Goal: Task Accomplishment & Management: Complete application form

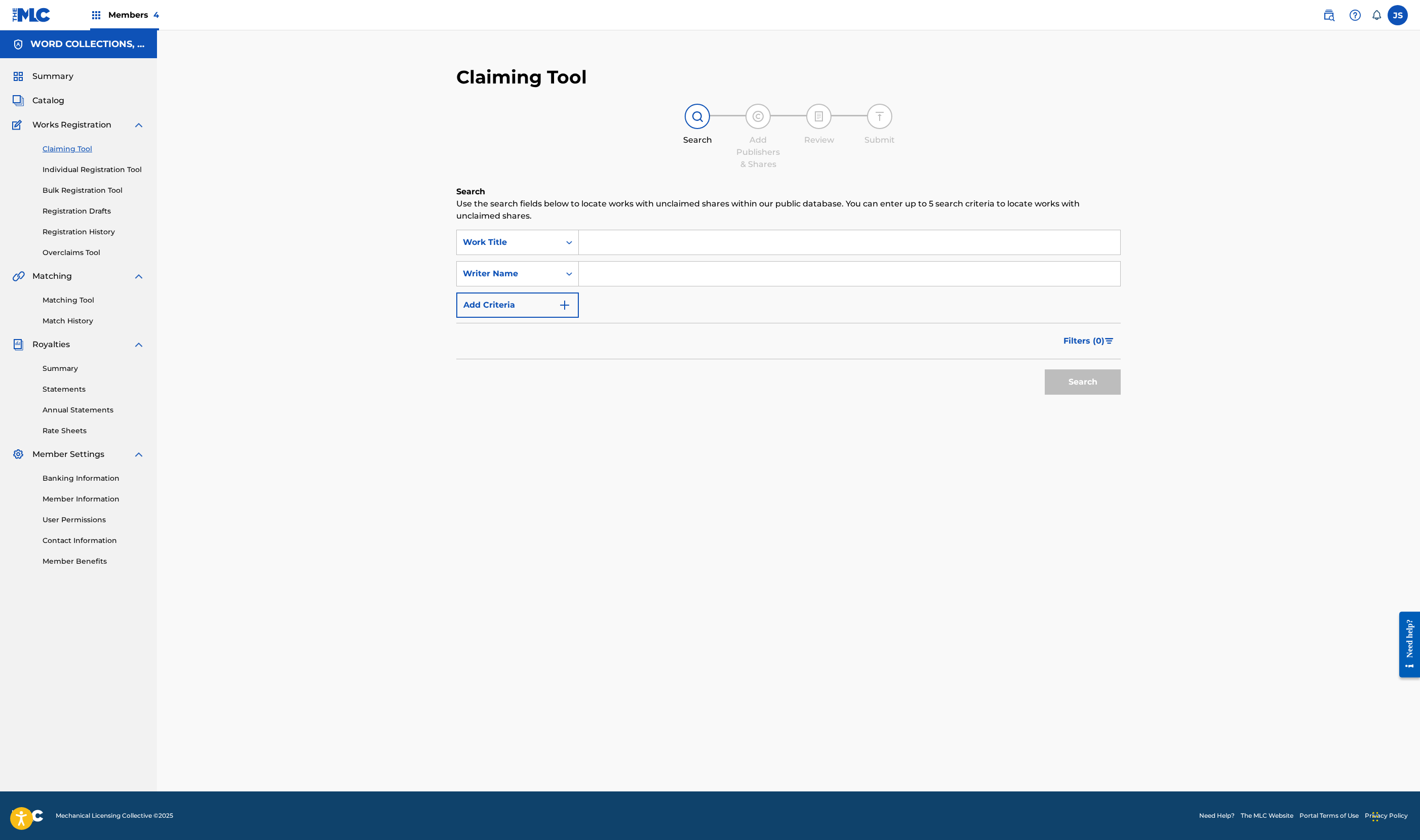
click at [120, 155] on link "Claiming Tool" at bounding box center [93, 149] width 102 height 11
click at [458, 318] on button "Add Criteria" at bounding box center [518, 305] width 123 height 25
click at [463, 311] on div "ISWC" at bounding box center [508, 305] width 91 height 12
click at [457, 343] on div "MLC Song Code" at bounding box center [518, 330] width 121 height 25
click at [579, 318] on input "Search Form" at bounding box center [840, 305] width 522 height 25
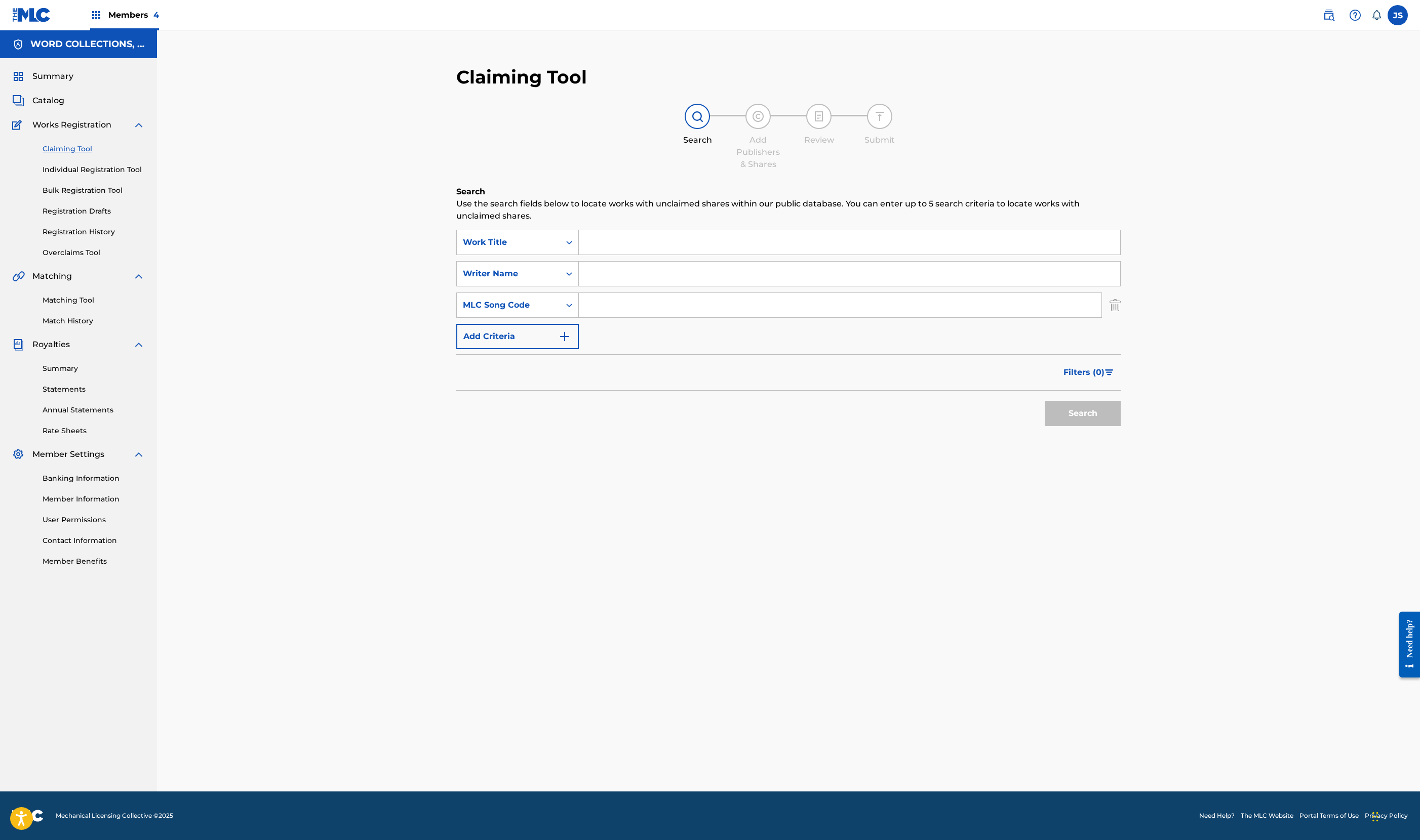
paste input "TV7PRZ"
type input "TV7PRZ"
click at [1044, 427] on button "Search" at bounding box center [1082, 413] width 76 height 25
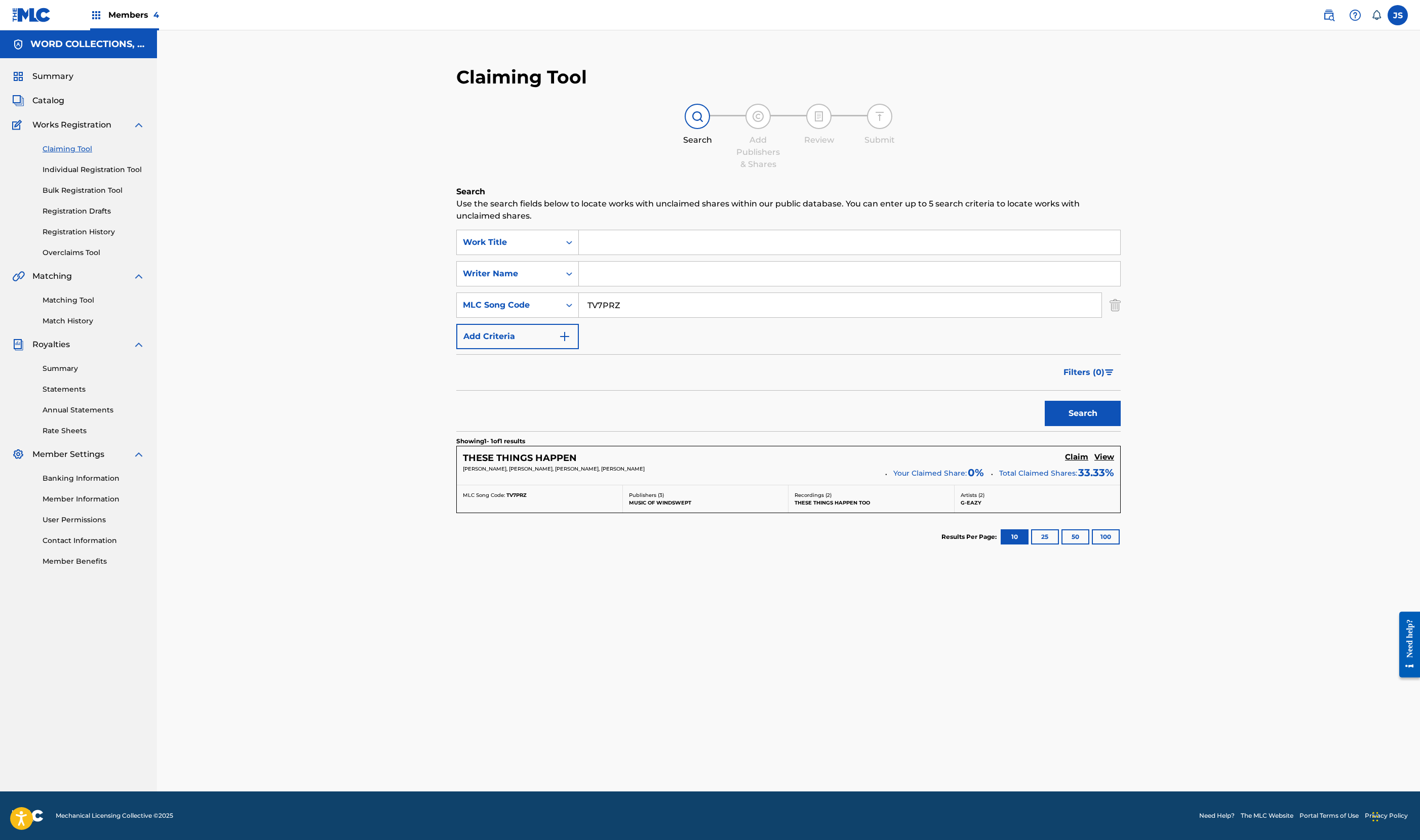
scroll to position [65, 0]
click at [1065, 462] on h5 "Claim" at bounding box center [1076, 458] width 23 height 10
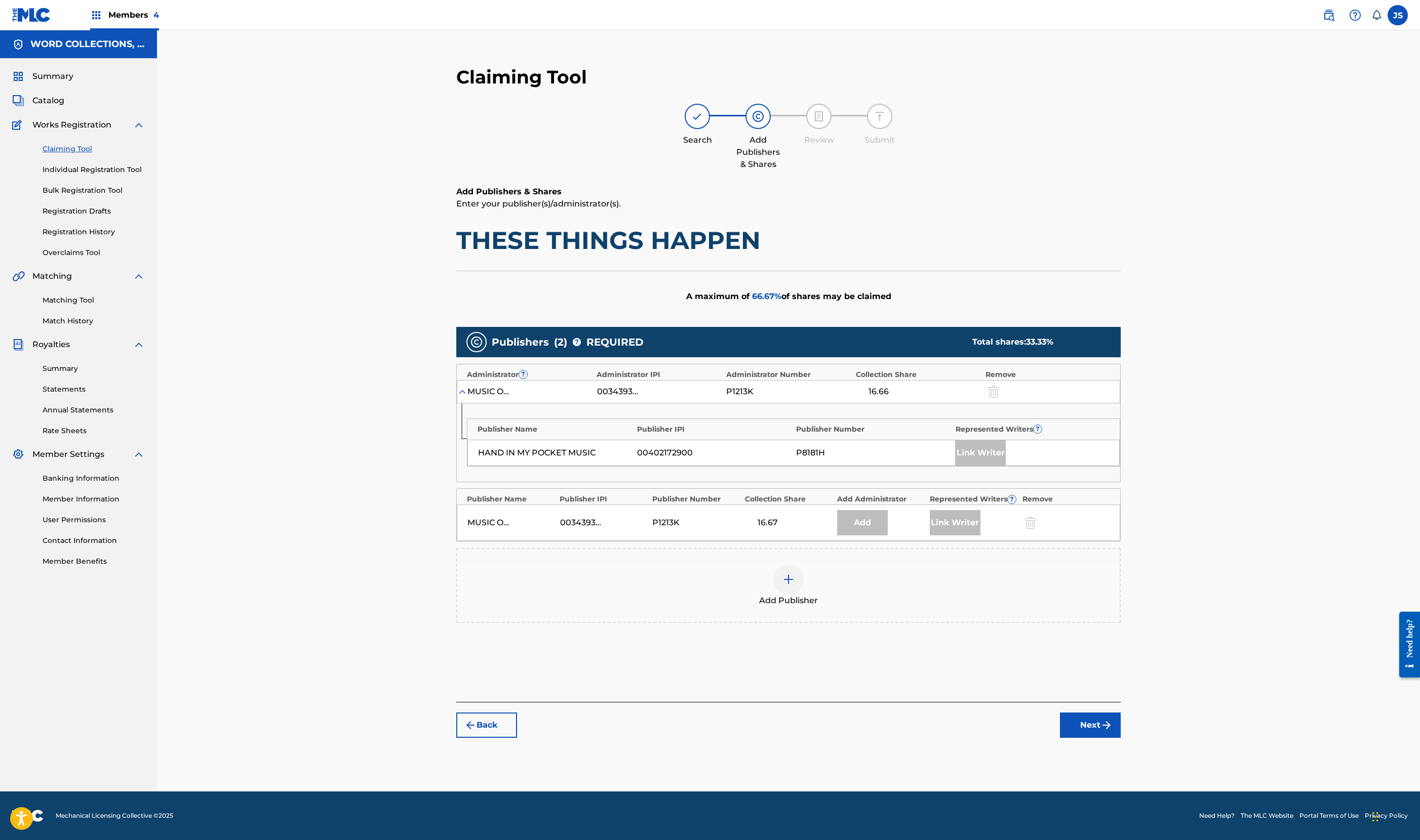
scroll to position [160, 0]
click at [803, 594] on div at bounding box center [788, 579] width 30 height 30
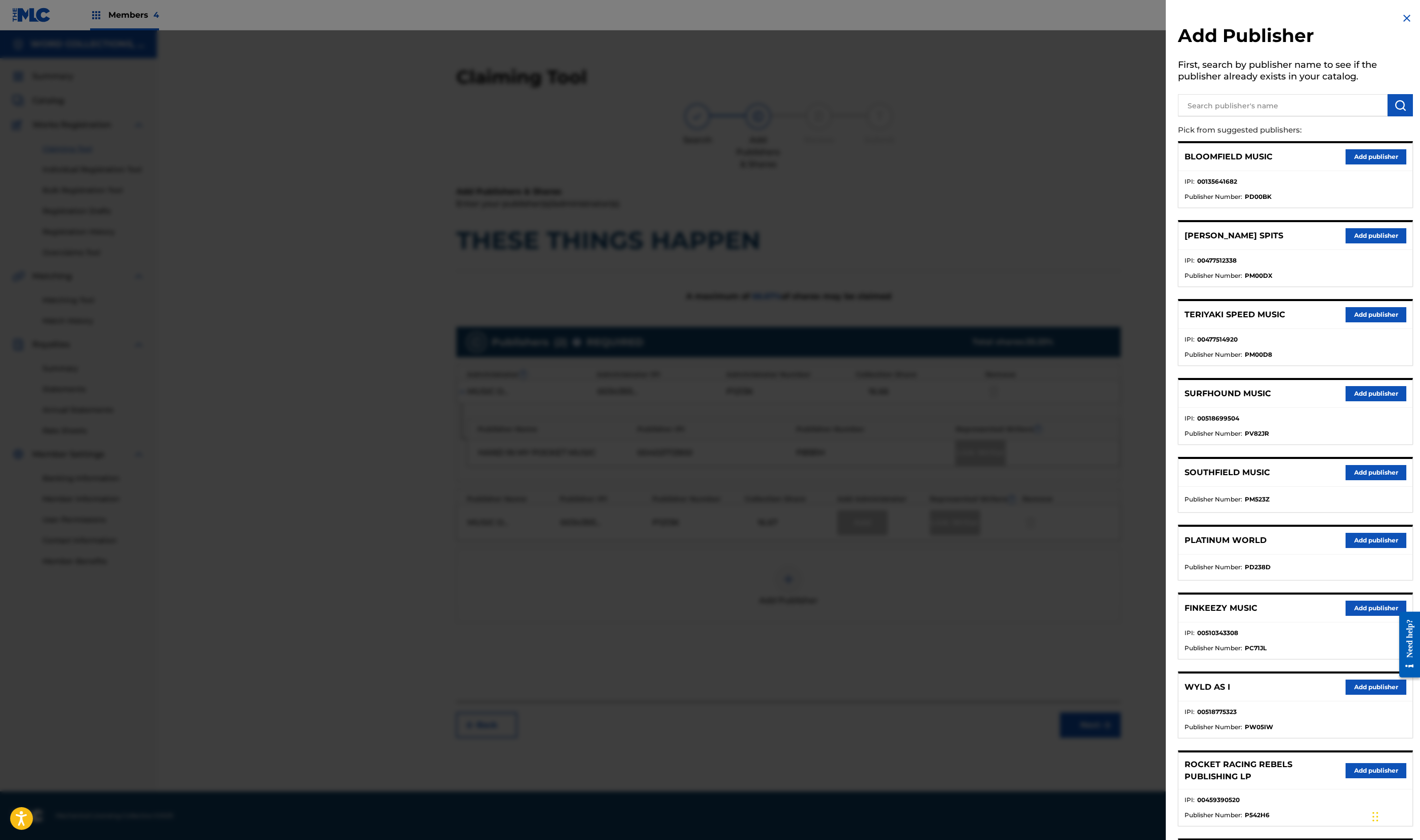
click at [310, 162] on div at bounding box center [710, 450] width 1420 height 840
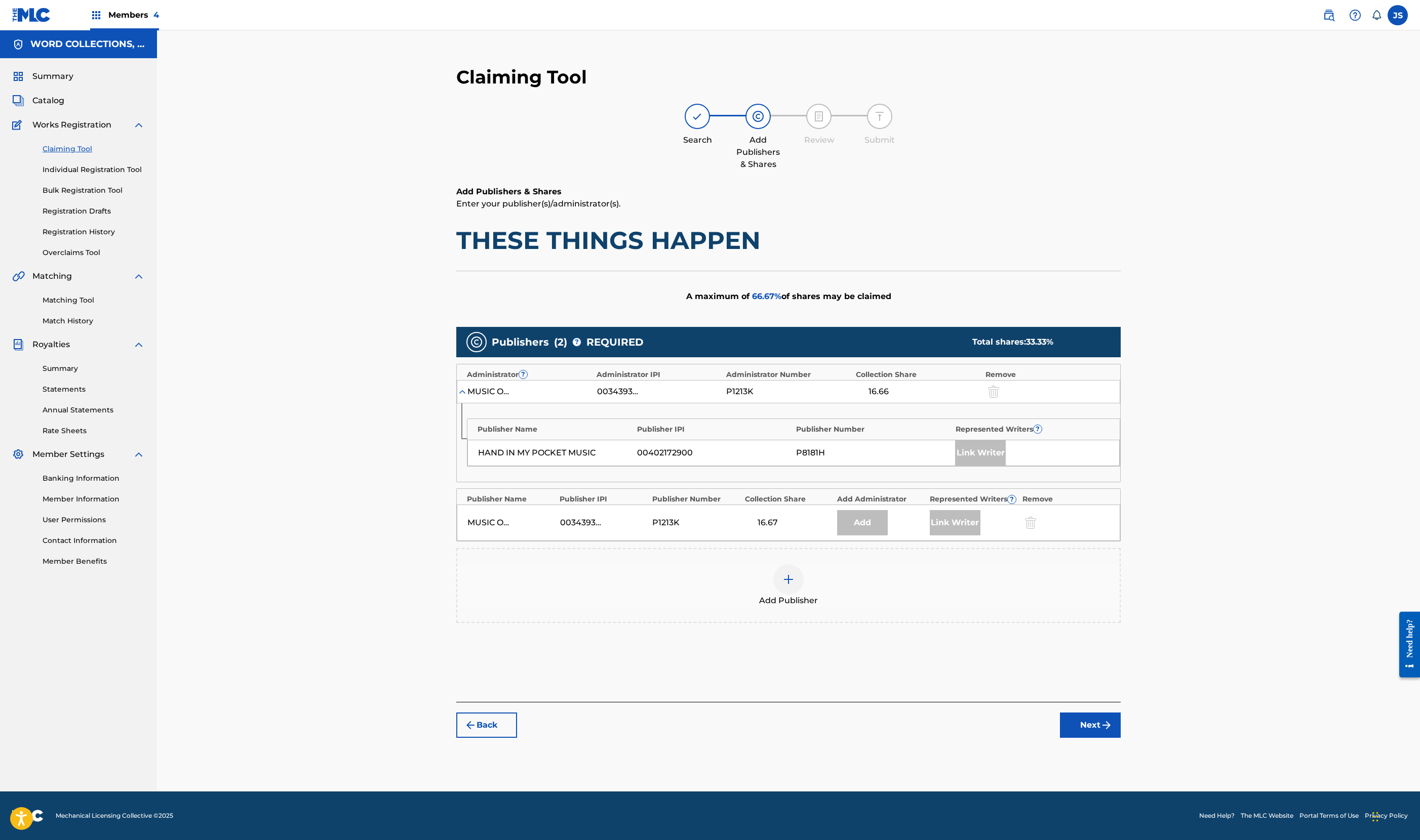
click at [794, 585] on img at bounding box center [788, 580] width 12 height 12
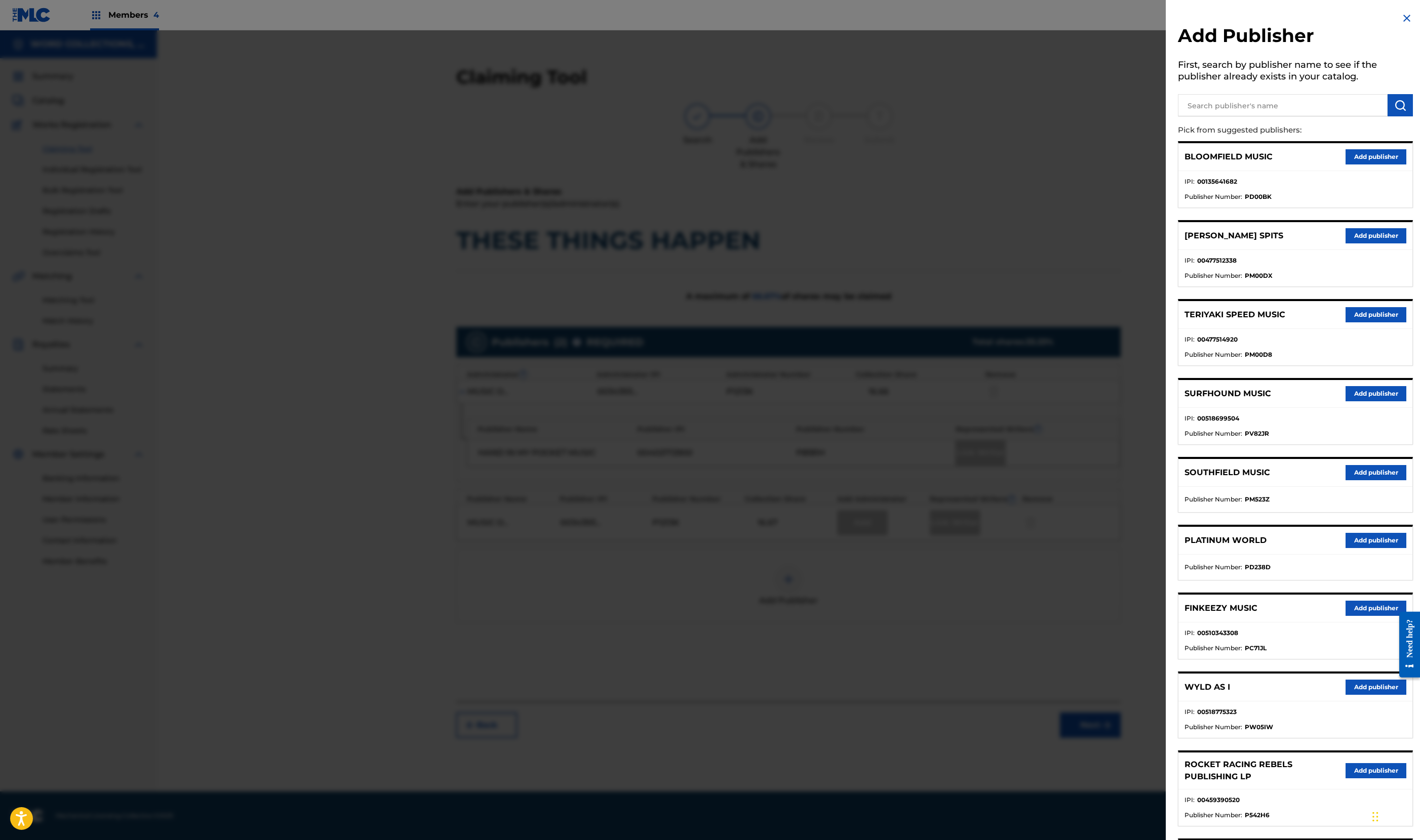
click at [1178, 116] on input "text" at bounding box center [1282, 105] width 210 height 22
type input "before things happened"
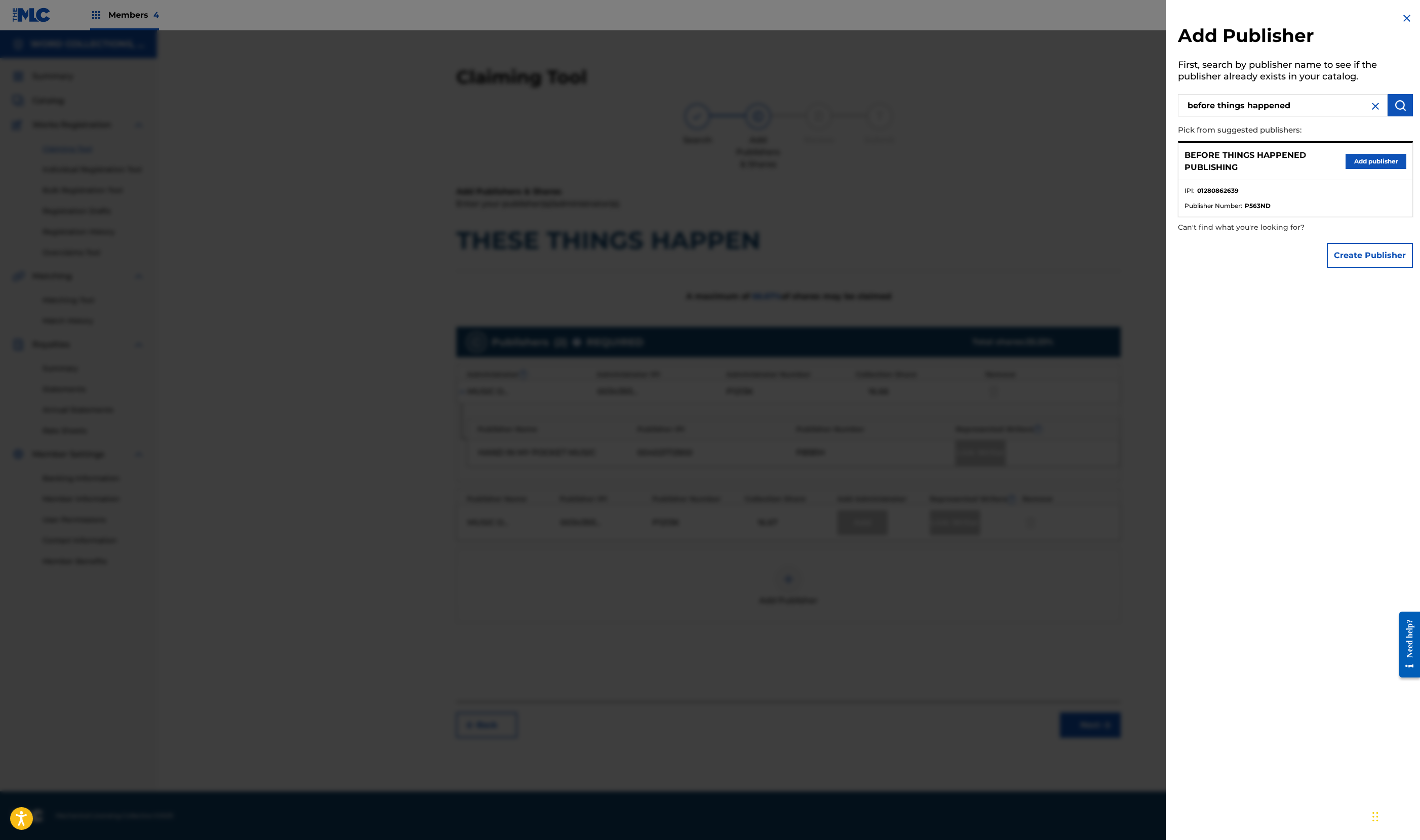
click at [1345, 169] on button "Add publisher" at bounding box center [1376, 161] width 61 height 16
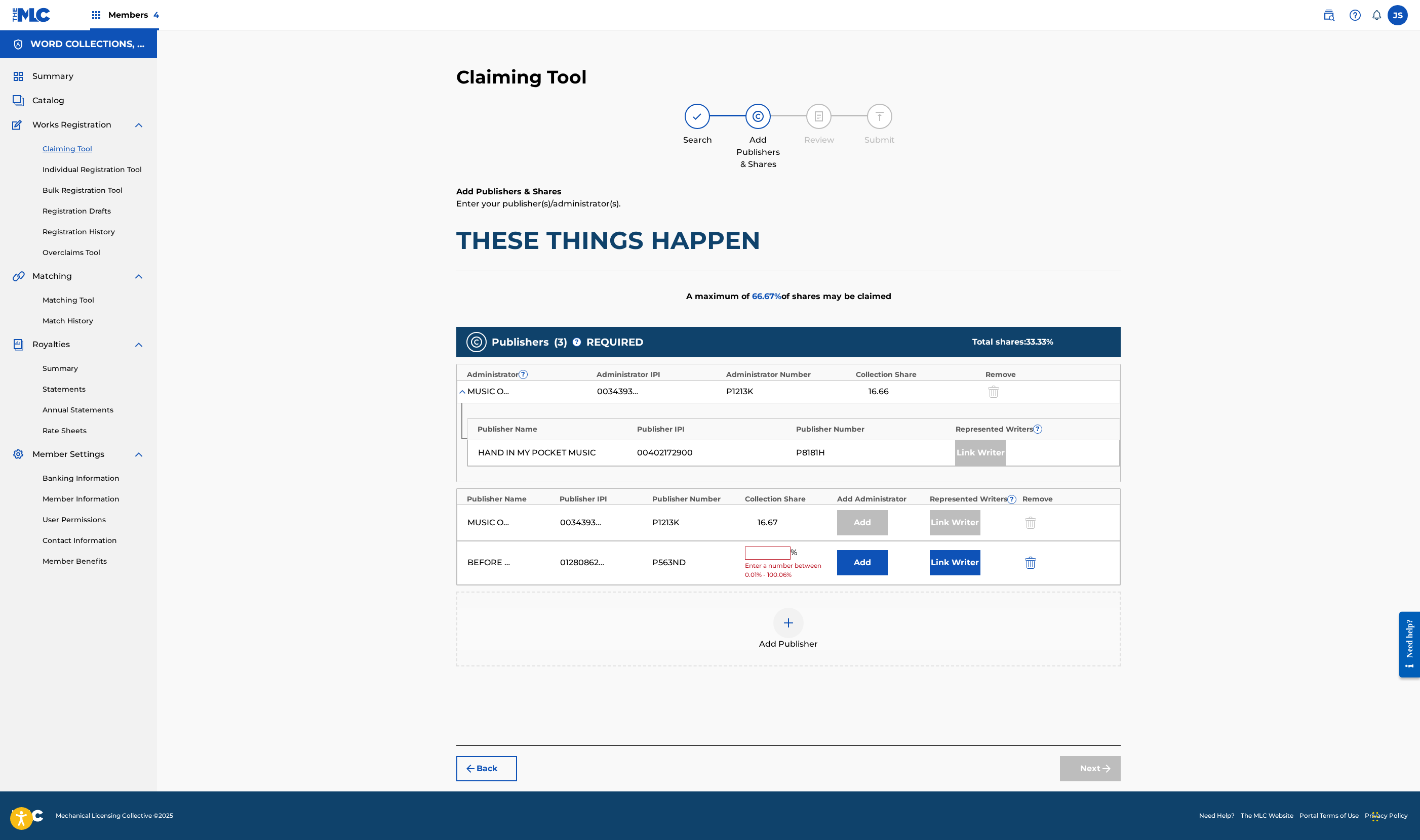
click at [888, 576] on button "Add" at bounding box center [862, 562] width 51 height 25
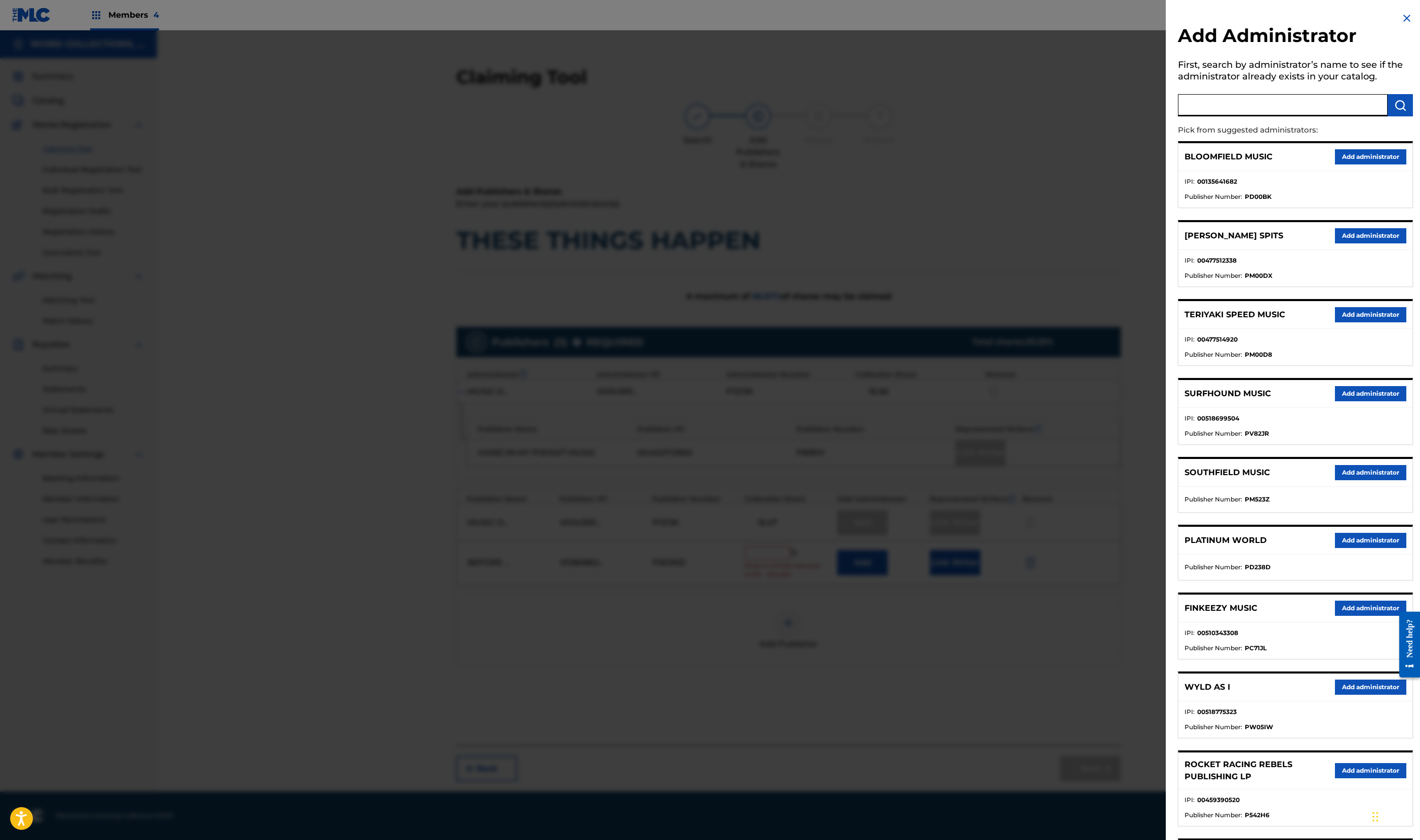
click at [1178, 116] on input "text" at bounding box center [1282, 105] width 210 height 22
type input "word collections"
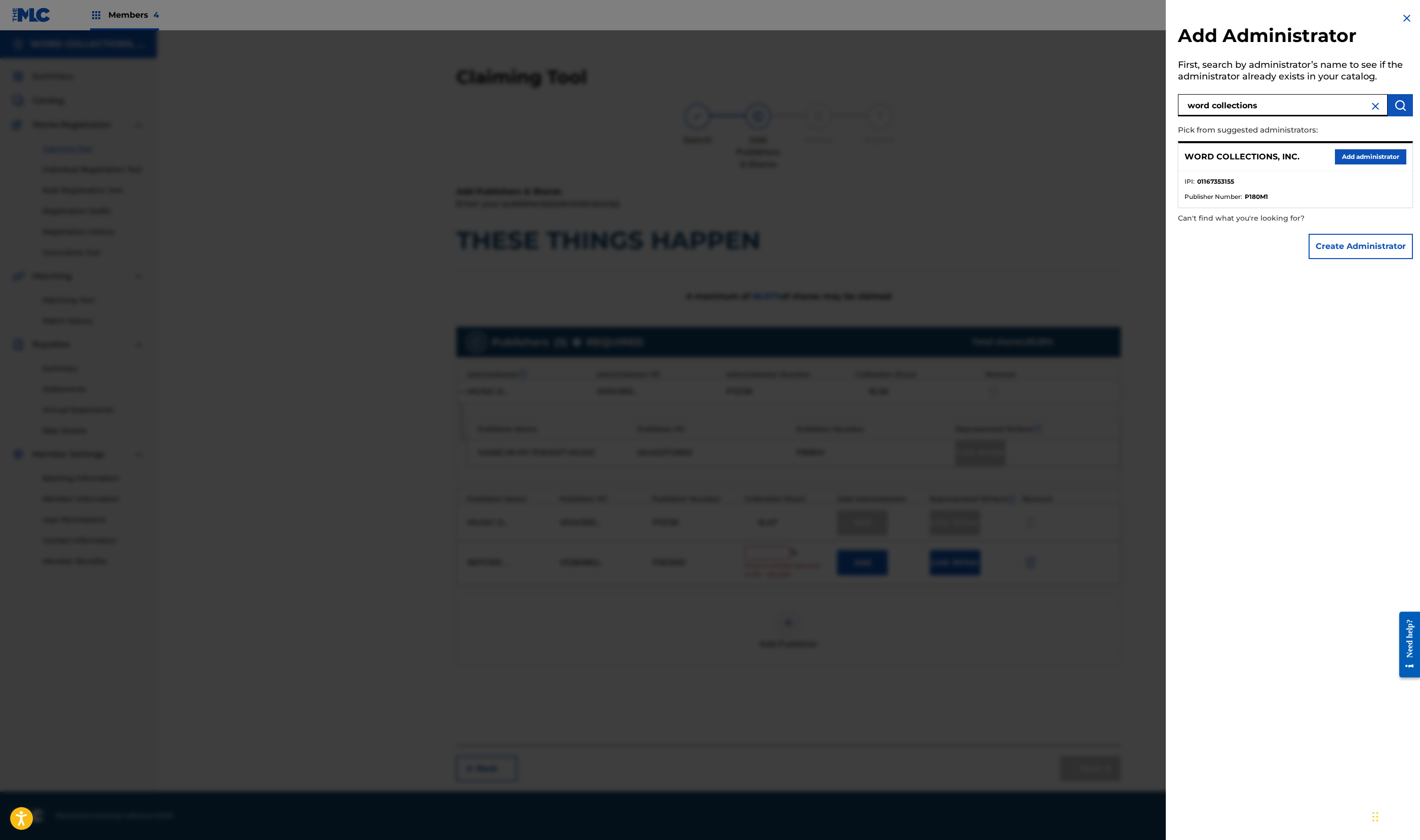
click at [1335, 165] on button "Add administrator" at bounding box center [1370, 156] width 71 height 16
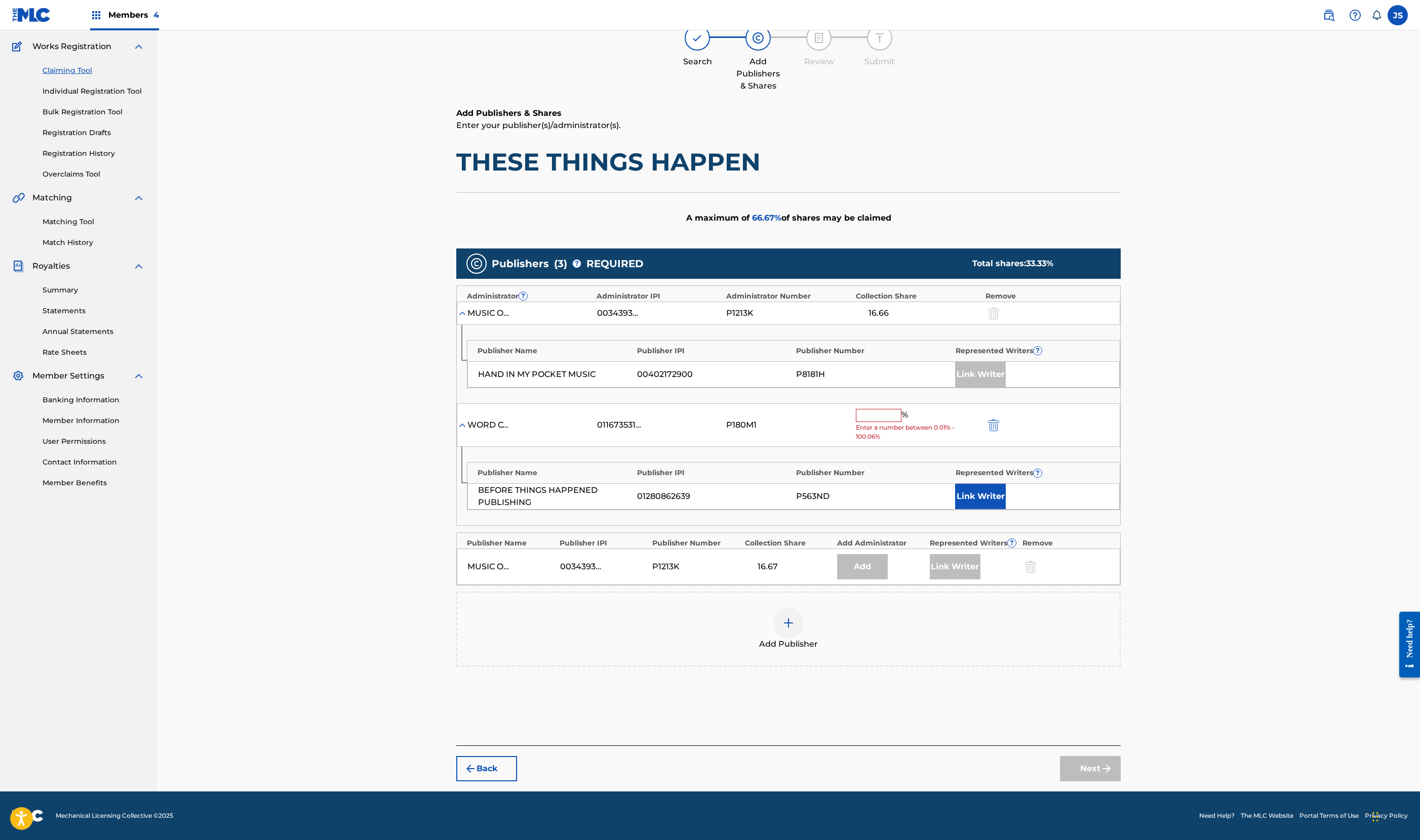
scroll to position [499, 0]
click at [902, 409] on input "text" at bounding box center [879, 416] width 46 height 13
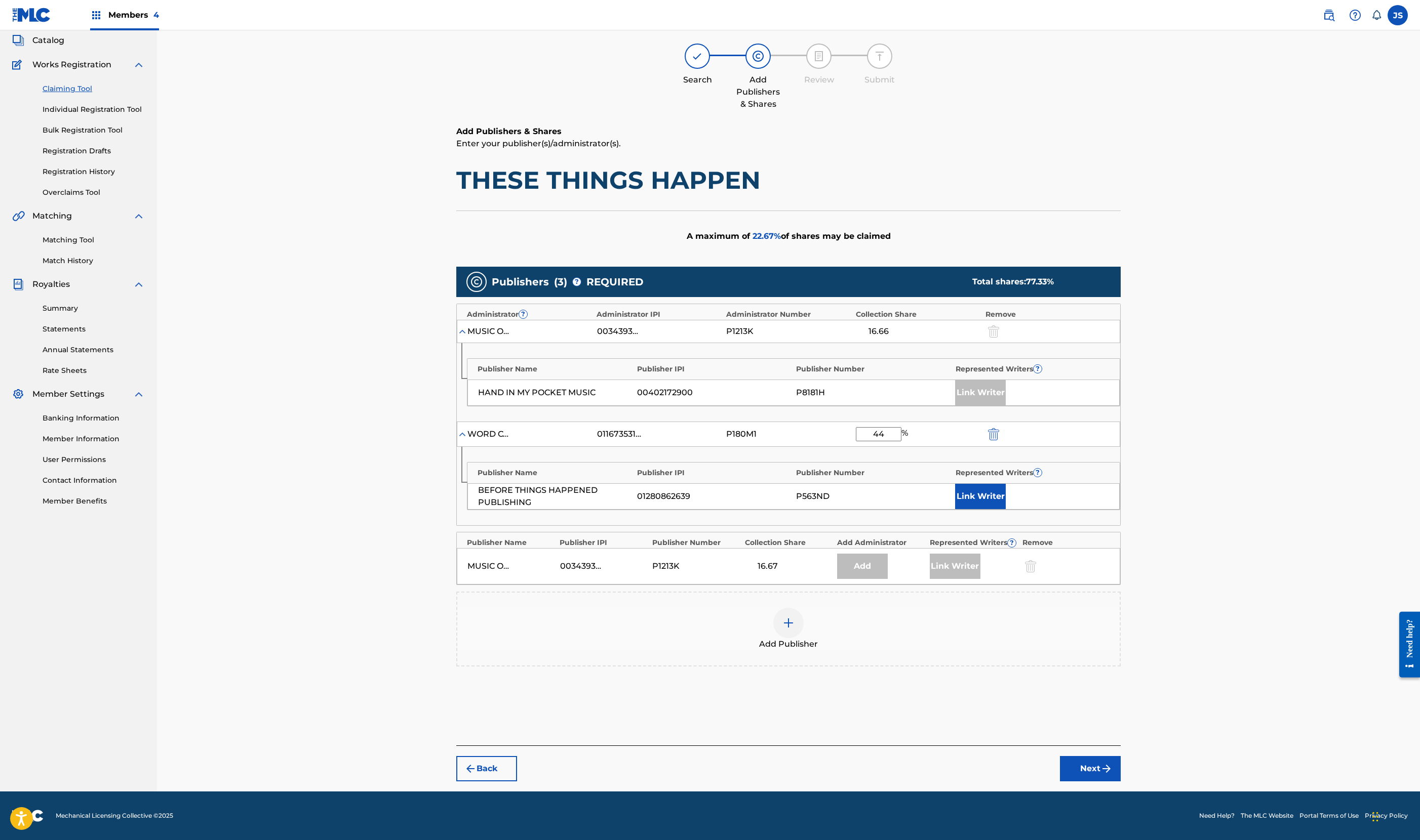
type input "44"
click at [1059, 447] on div "Publisher Name Publisher IPI Publisher Number Represented Writers ? BEFORE THIN…" at bounding box center [789, 486] width 663 height 79
click at [1006, 484] on button "Link Writer" at bounding box center [980, 496] width 51 height 25
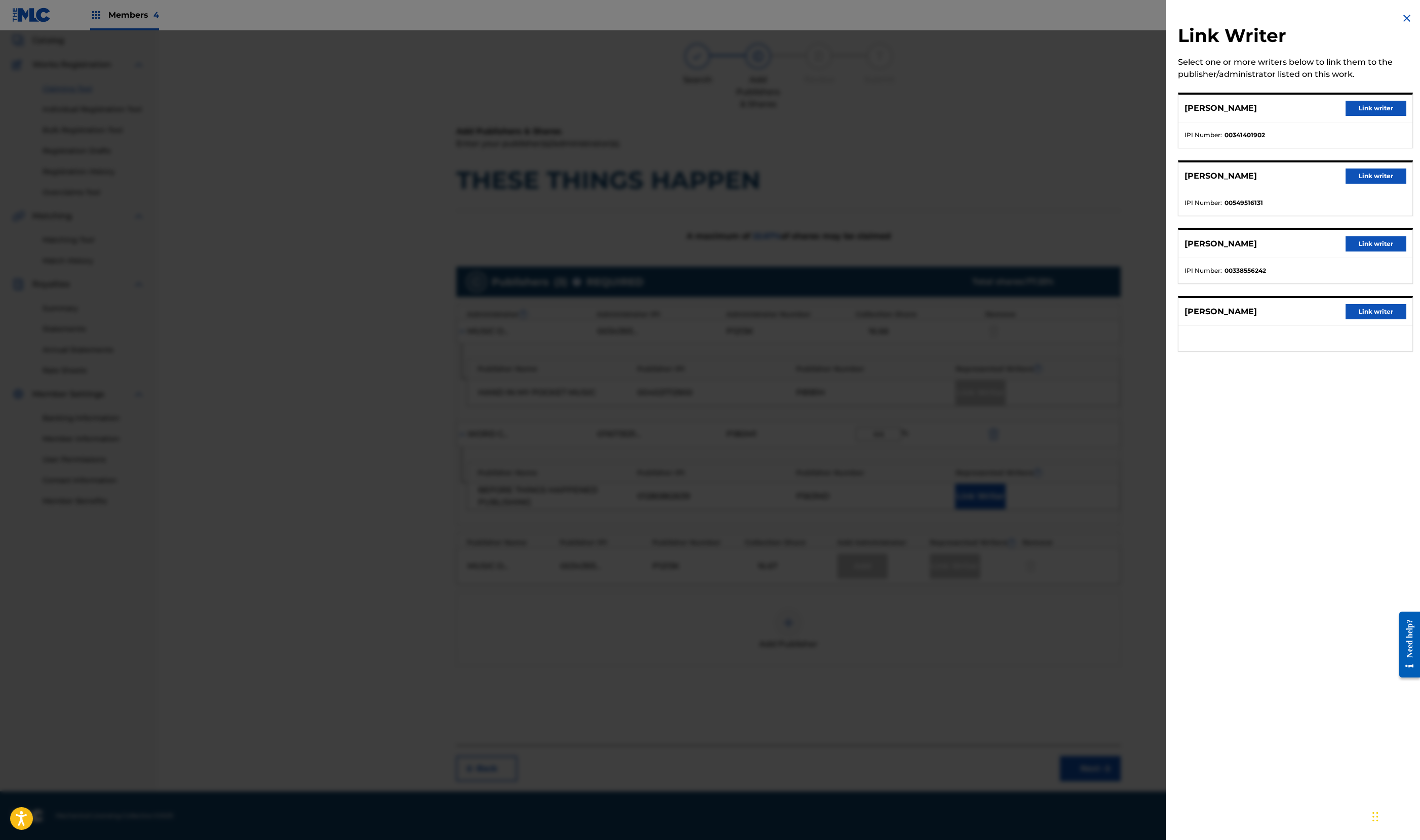
click at [1345, 183] on button "Link writer" at bounding box center [1376, 176] width 61 height 16
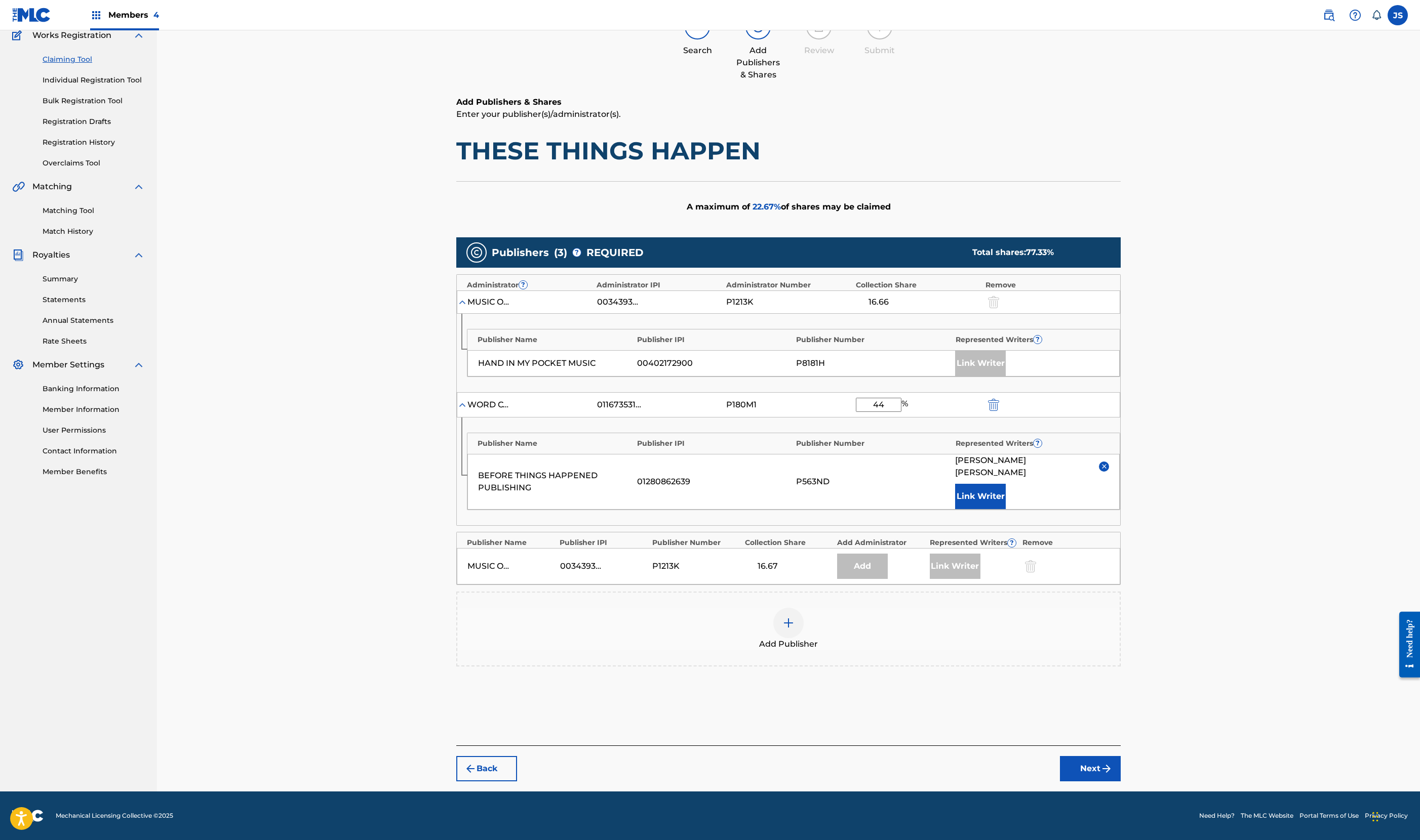
scroll to position [405, 0]
click at [1120, 756] on button "Next" at bounding box center [1090, 769] width 61 height 25
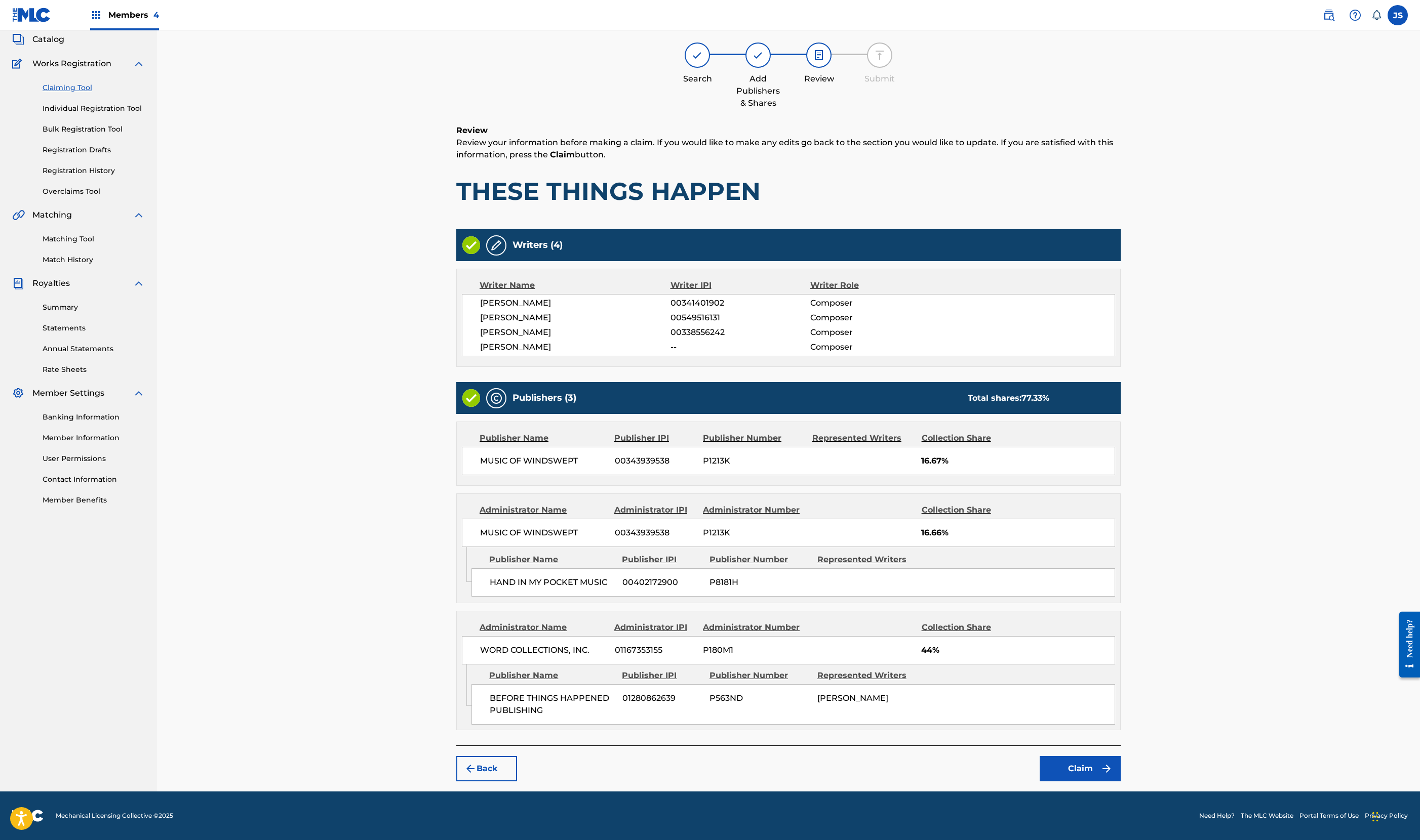
click at [1120, 756] on button "Claim" at bounding box center [1079, 769] width 81 height 25
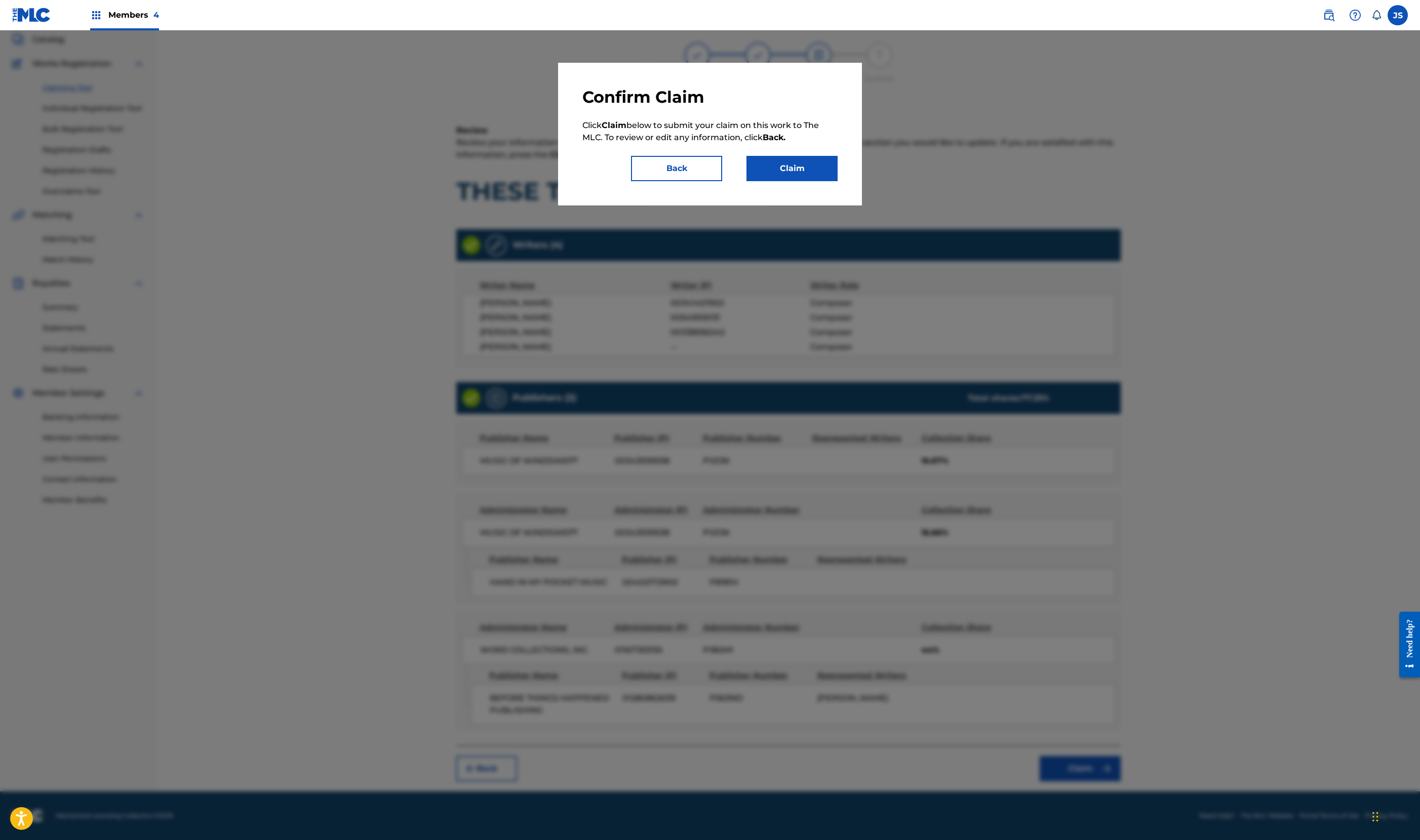
click at [838, 181] on button "Claim" at bounding box center [791, 168] width 91 height 25
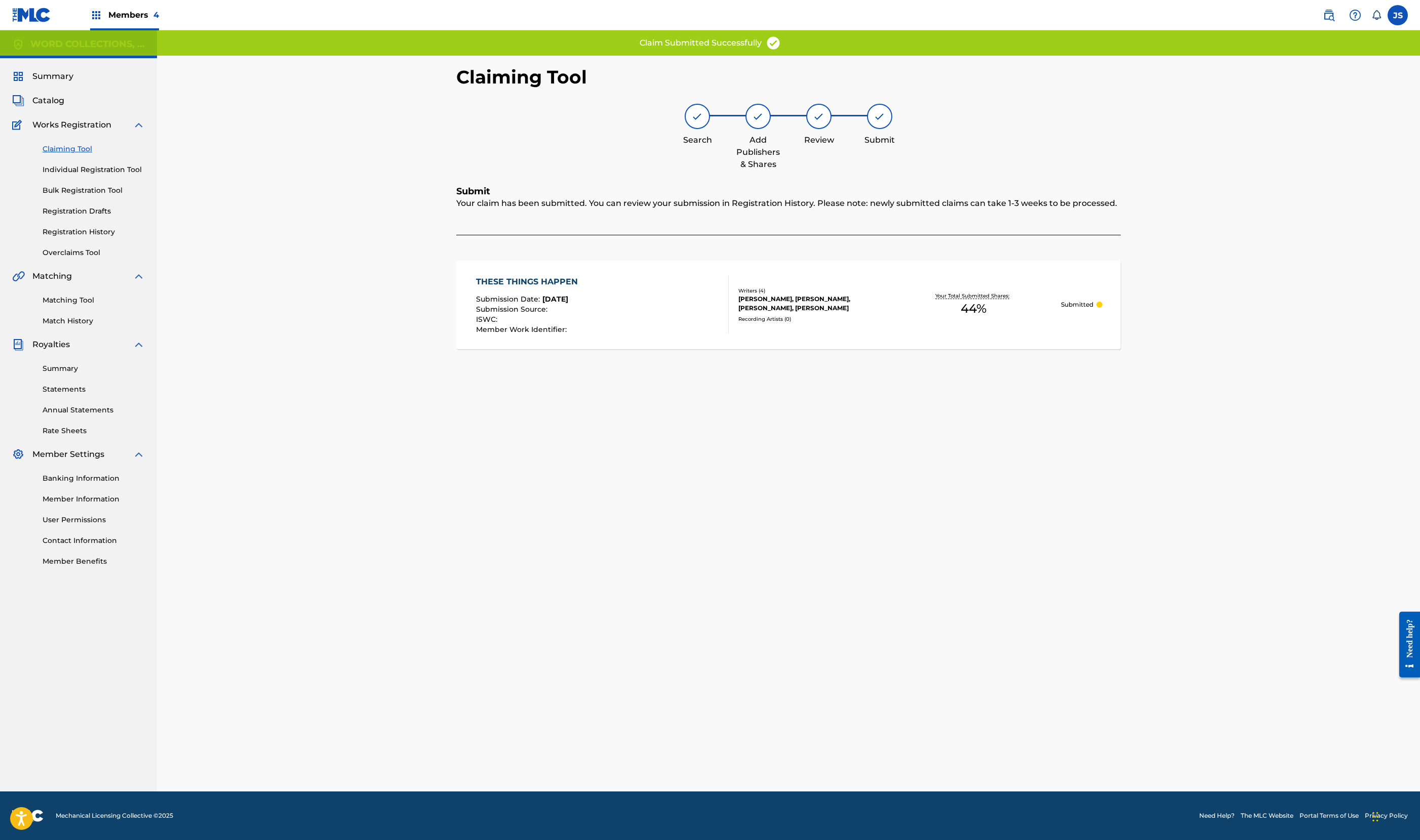
scroll to position [27, 0]
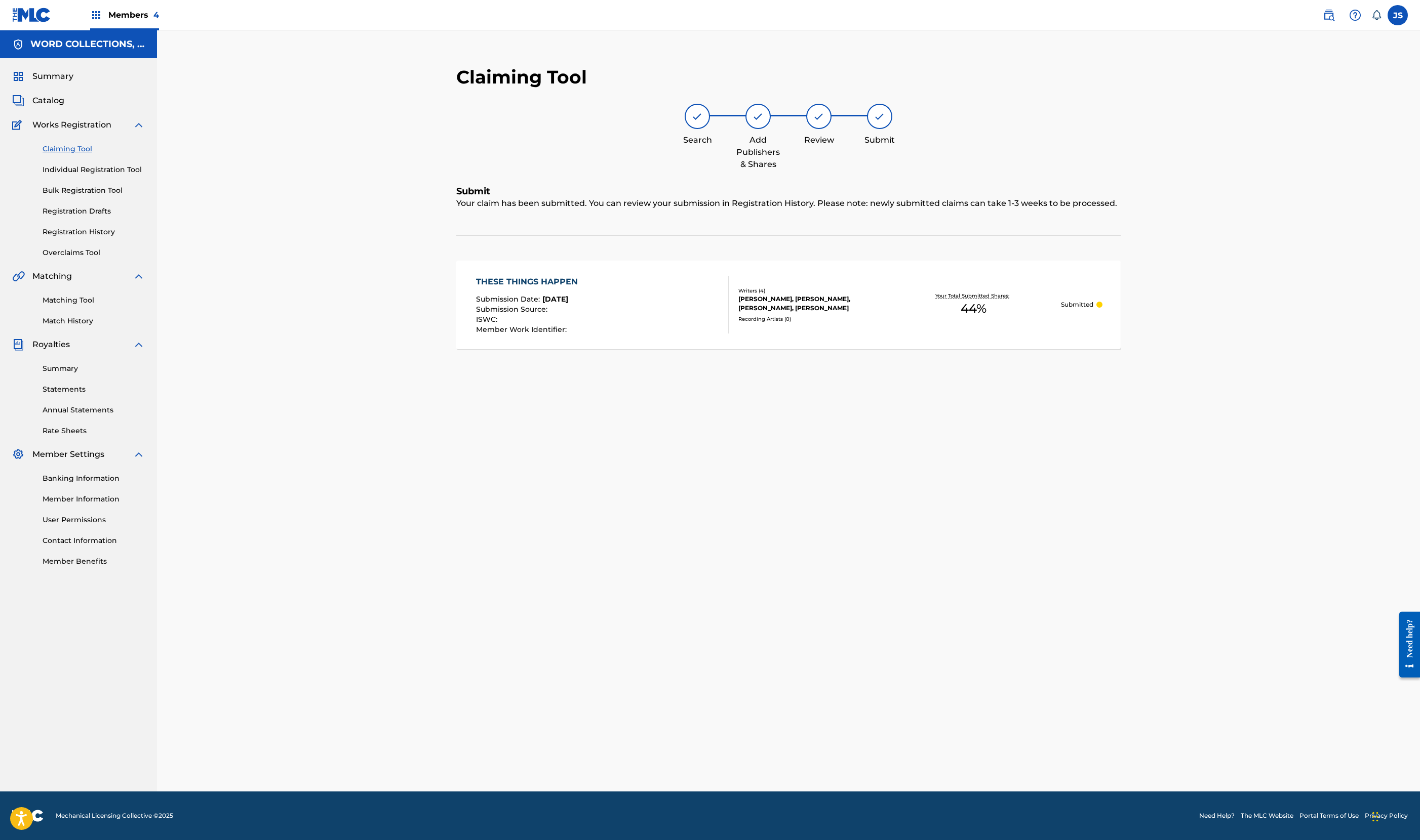
click at [117, 155] on link "Claiming Tool" at bounding box center [93, 149] width 102 height 11
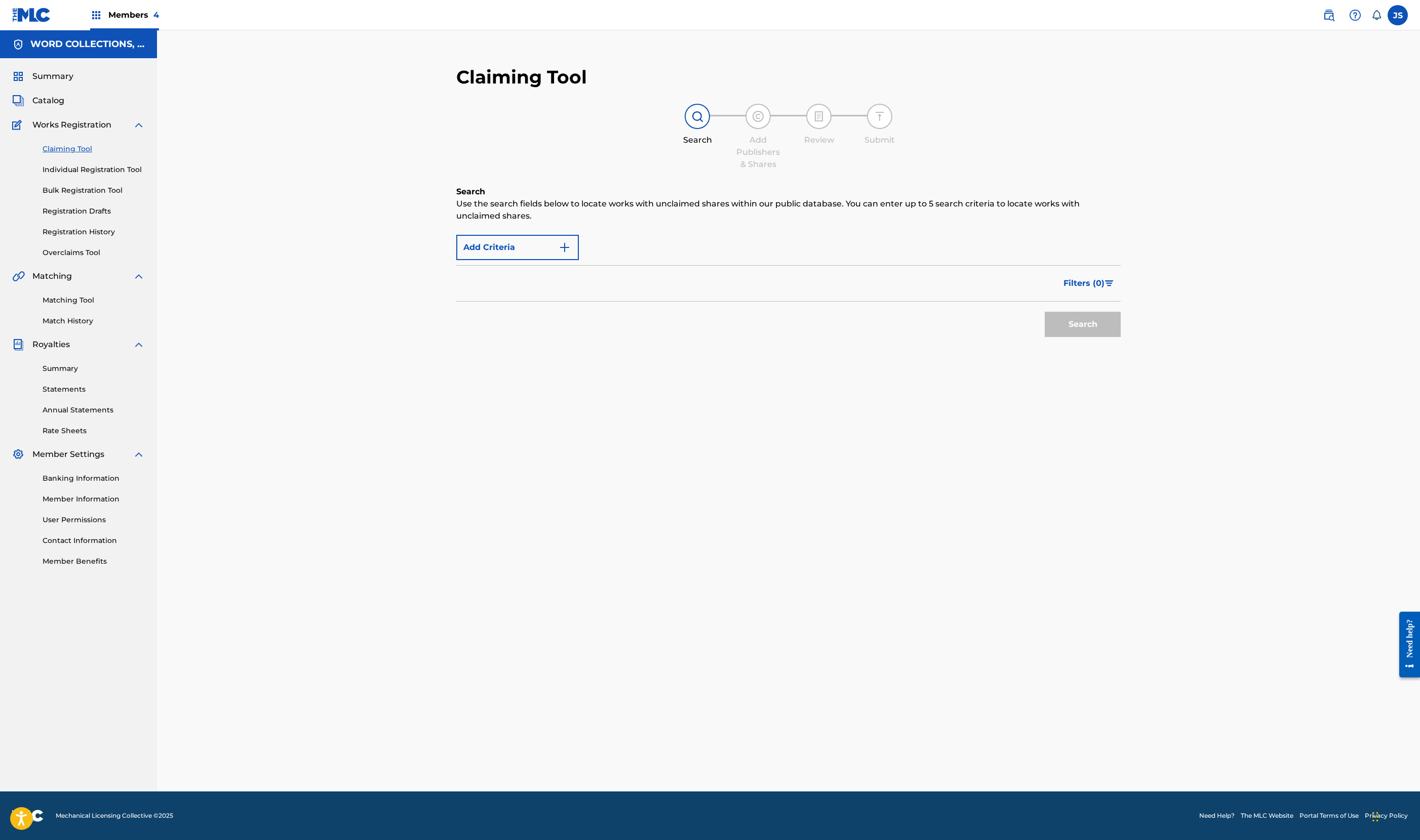
scroll to position [0, 0]
click at [456, 318] on button "Add Criteria" at bounding box center [518, 305] width 123 height 25
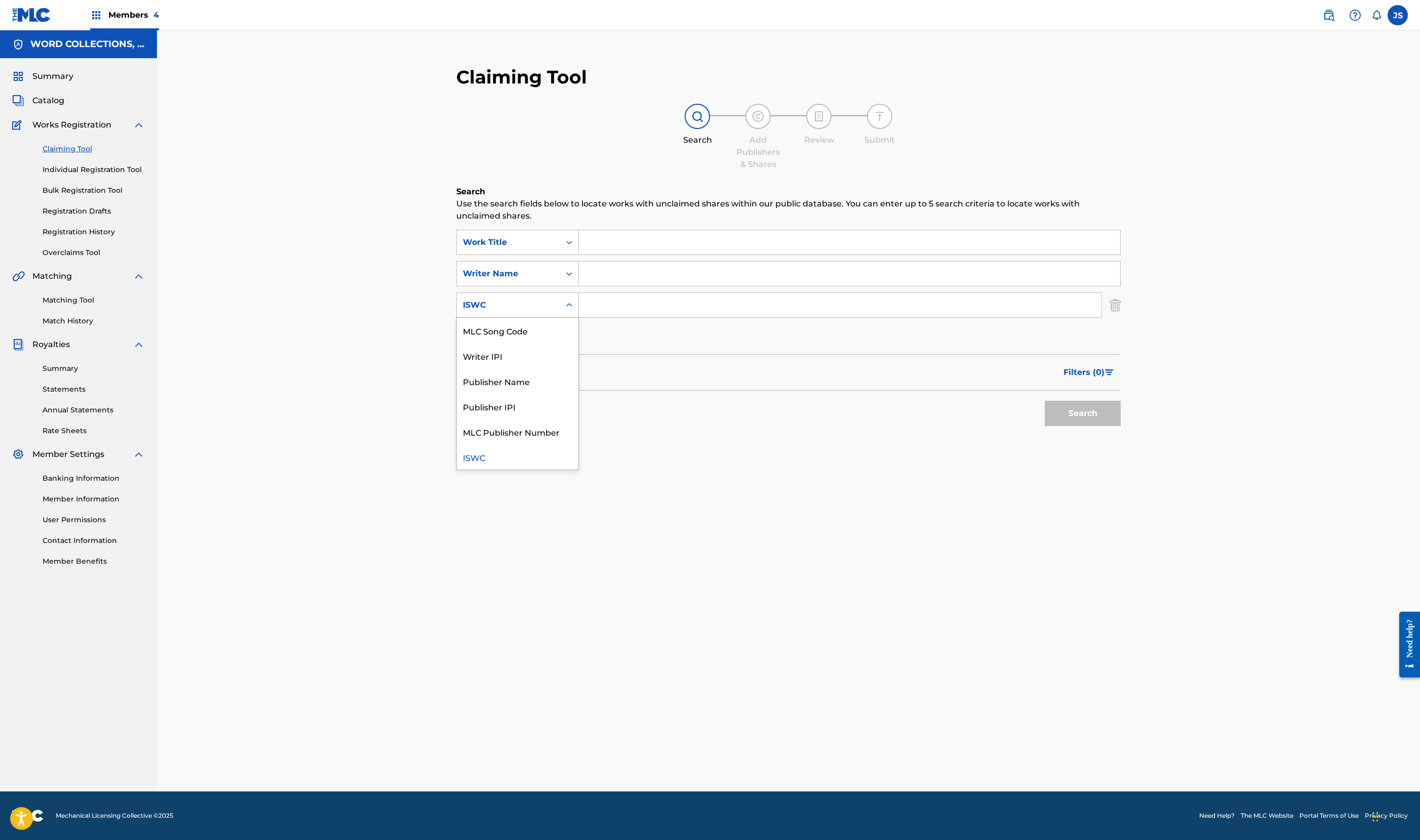
click at [463, 311] on div "ISWC" at bounding box center [508, 305] width 91 height 12
click at [457, 445] on div "MLC Publisher Number" at bounding box center [518, 431] width 121 height 25
click at [495, 311] on div "MLC Publisher Number" at bounding box center [508, 305] width 91 height 12
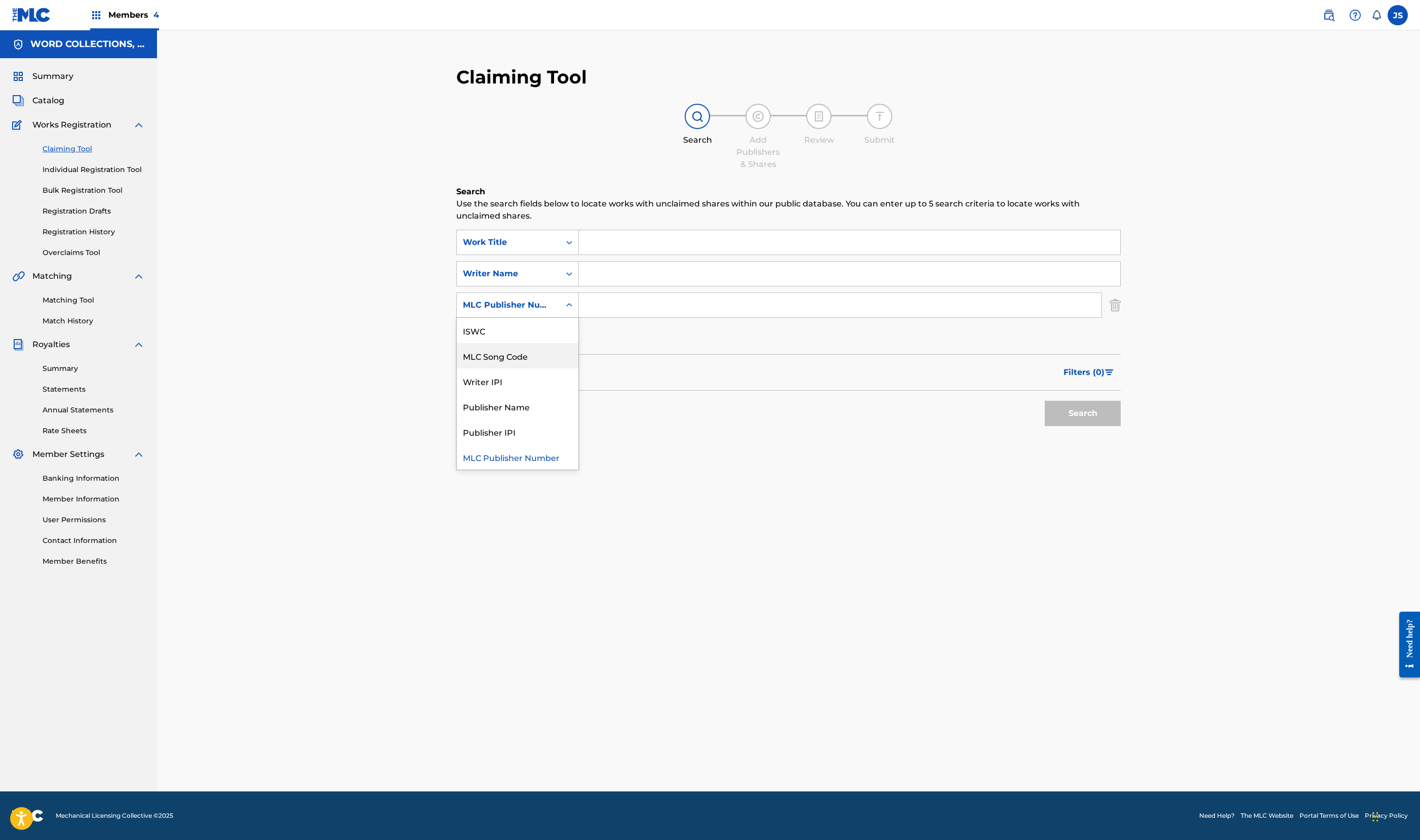
click at [457, 368] on div "MLC Song Code" at bounding box center [518, 355] width 121 height 25
click at [604, 318] on input "Search Form" at bounding box center [840, 305] width 522 height 25
paste input "MV8XVH"
type input "MV8XVH"
click at [1044, 427] on button "Search" at bounding box center [1082, 413] width 76 height 25
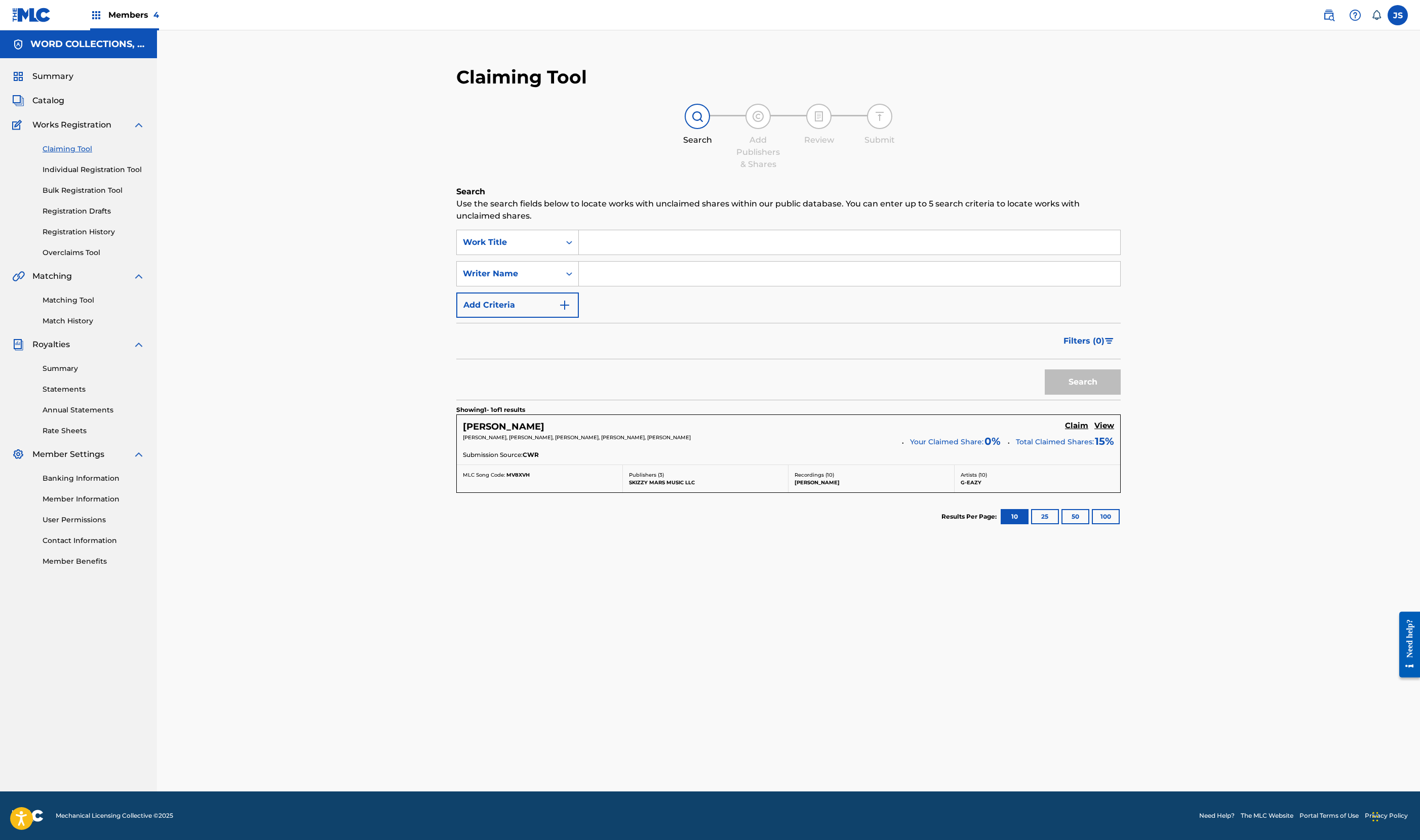
click at [1065, 431] on h5 "Claim" at bounding box center [1076, 426] width 23 height 10
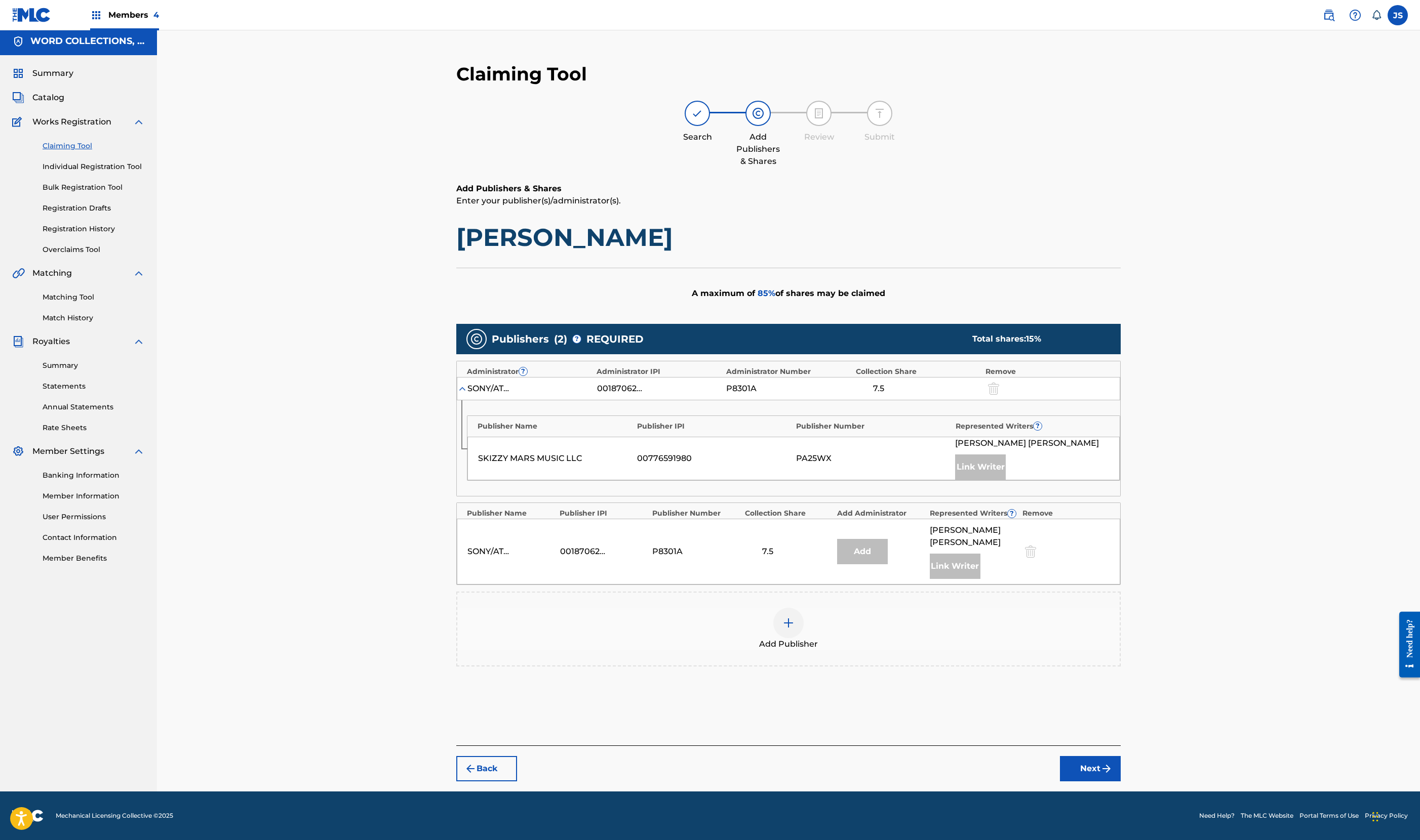
scroll to position [513, 0]
click at [794, 617] on img at bounding box center [788, 623] width 12 height 12
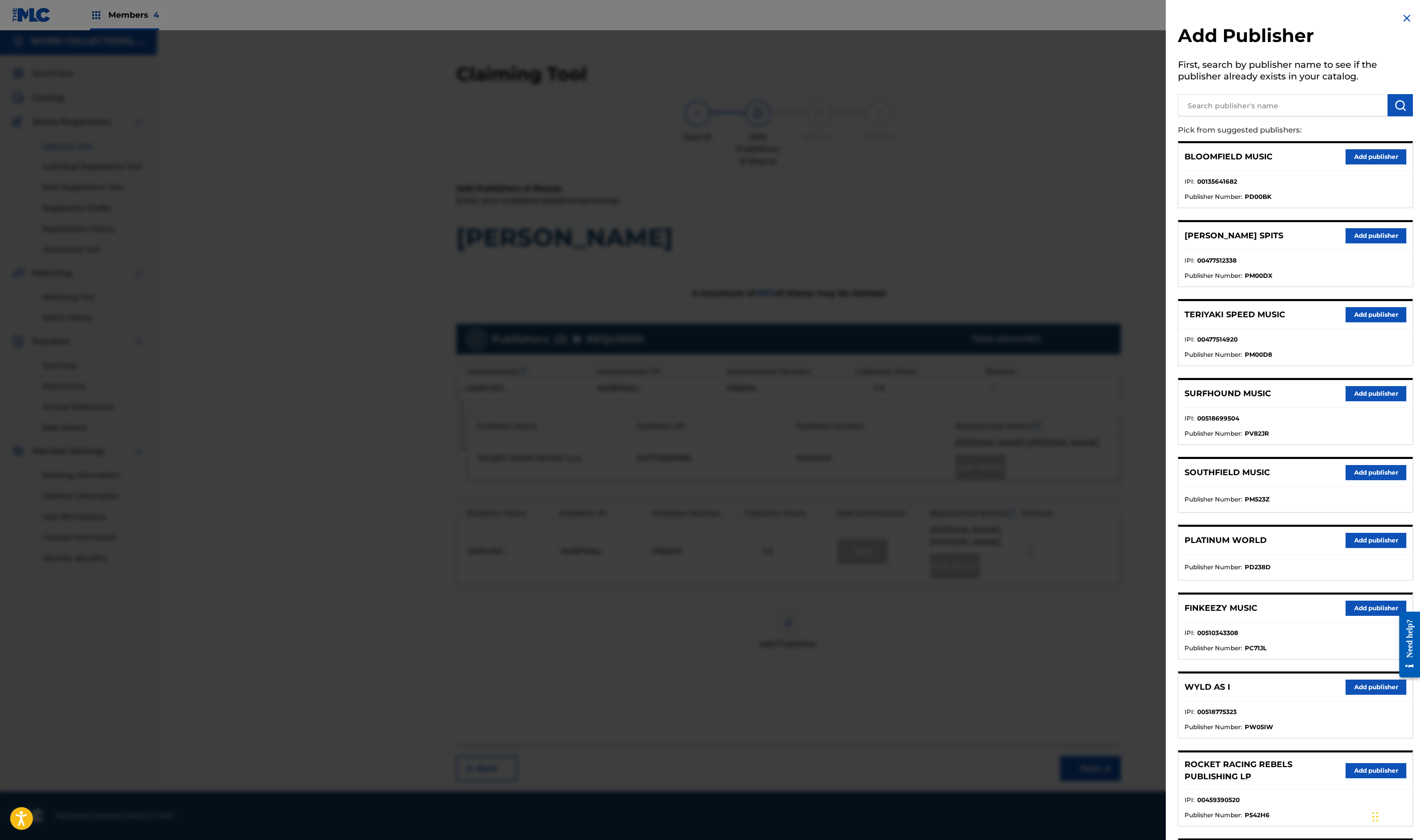
click at [1178, 116] on input "text" at bounding box center [1282, 105] width 210 height 22
type input "before things happened"
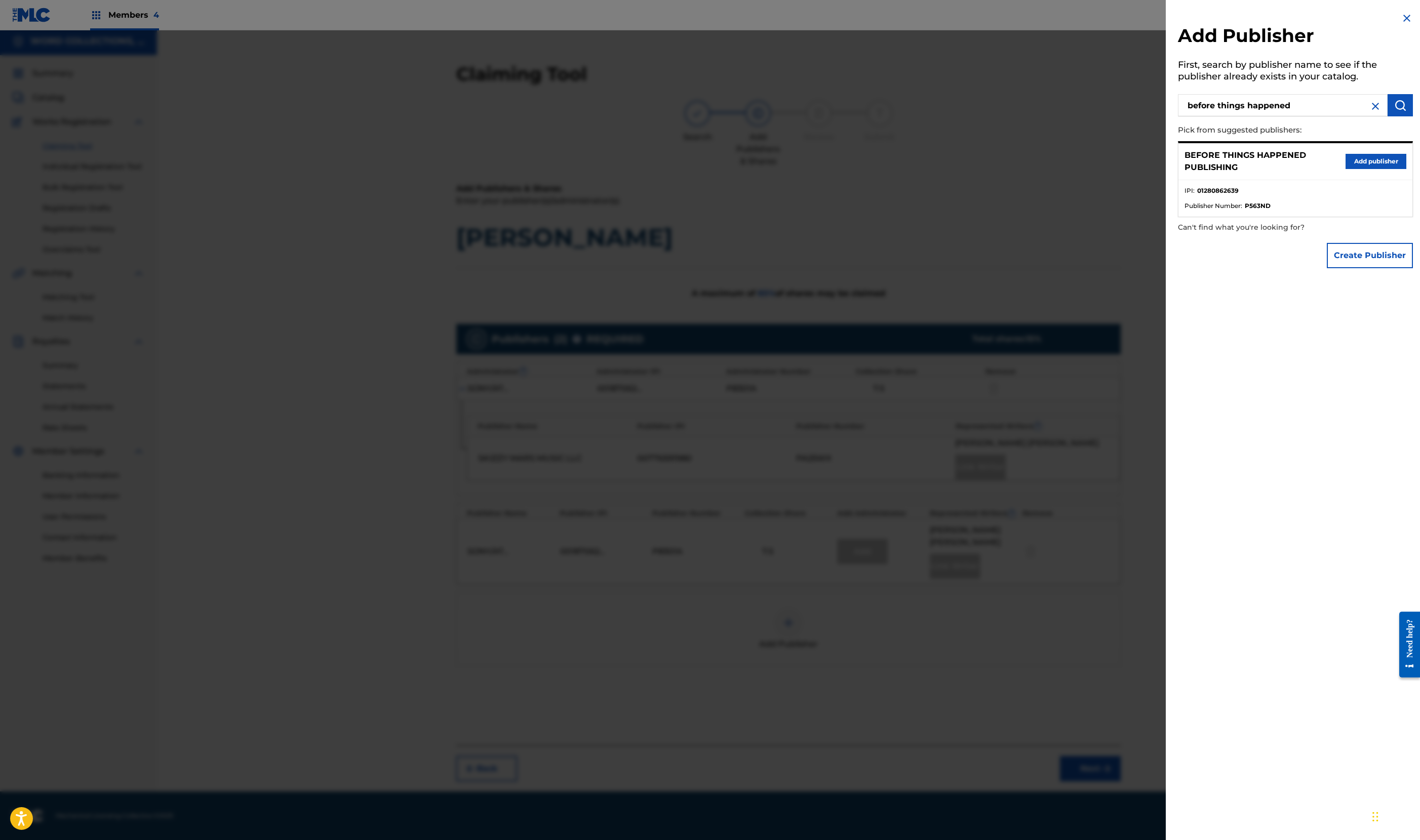
click at [1353, 169] on button "Add publisher" at bounding box center [1376, 161] width 61 height 16
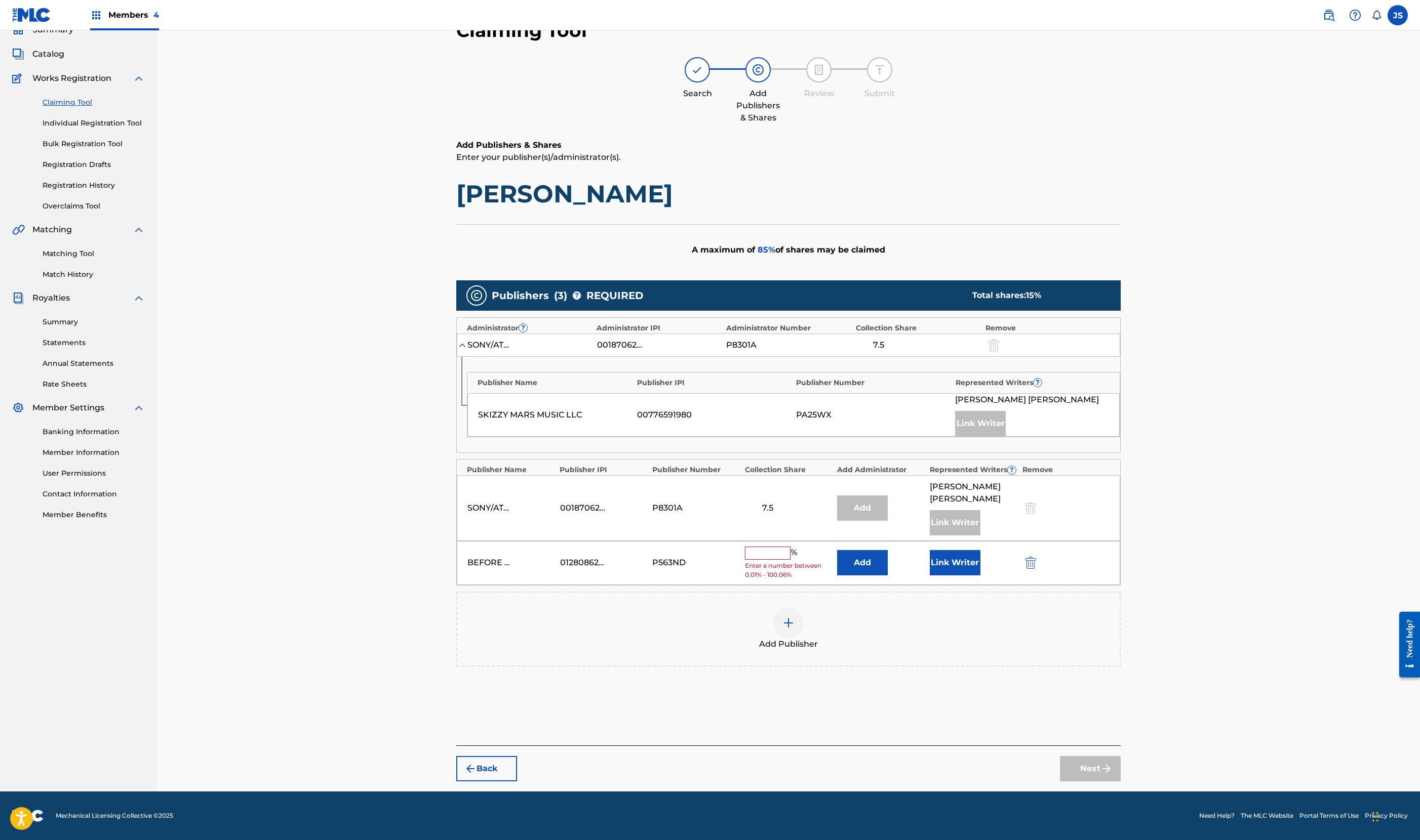
click at [888, 550] on button "Add" at bounding box center [862, 562] width 51 height 25
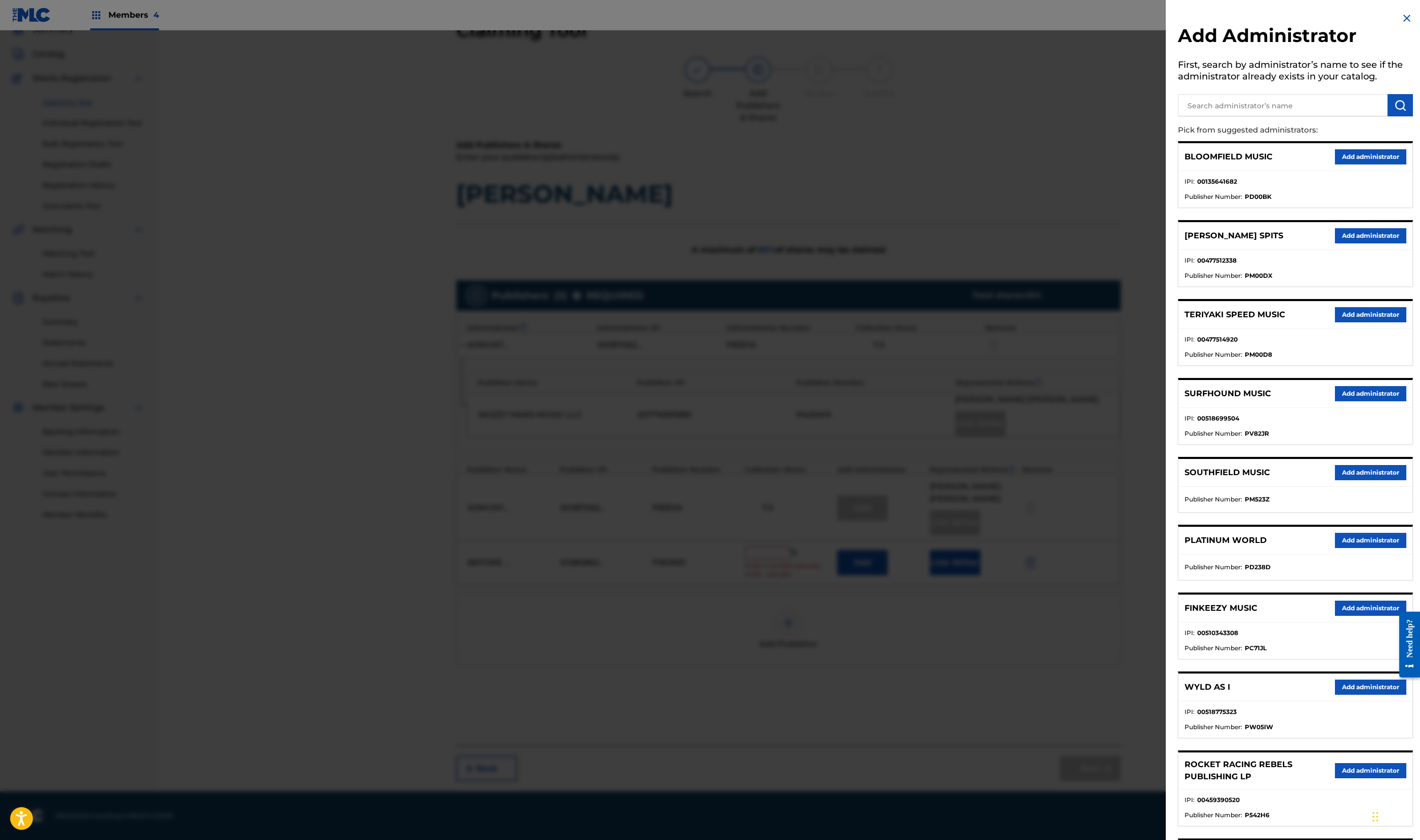
click at [1178, 116] on input "text" at bounding box center [1282, 105] width 210 height 22
type input "word collections"
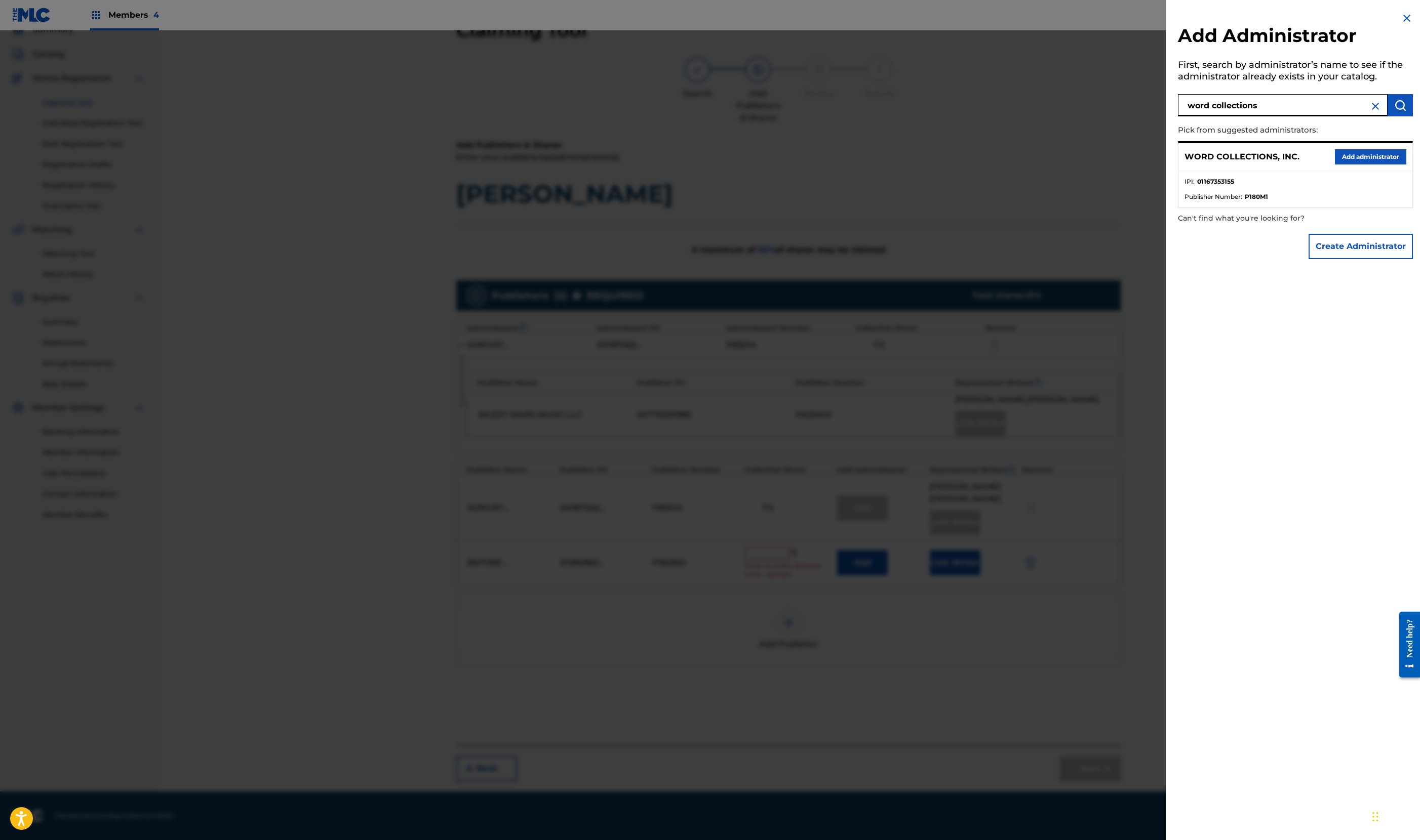
click at [1347, 165] on button "Add administrator" at bounding box center [1370, 156] width 71 height 16
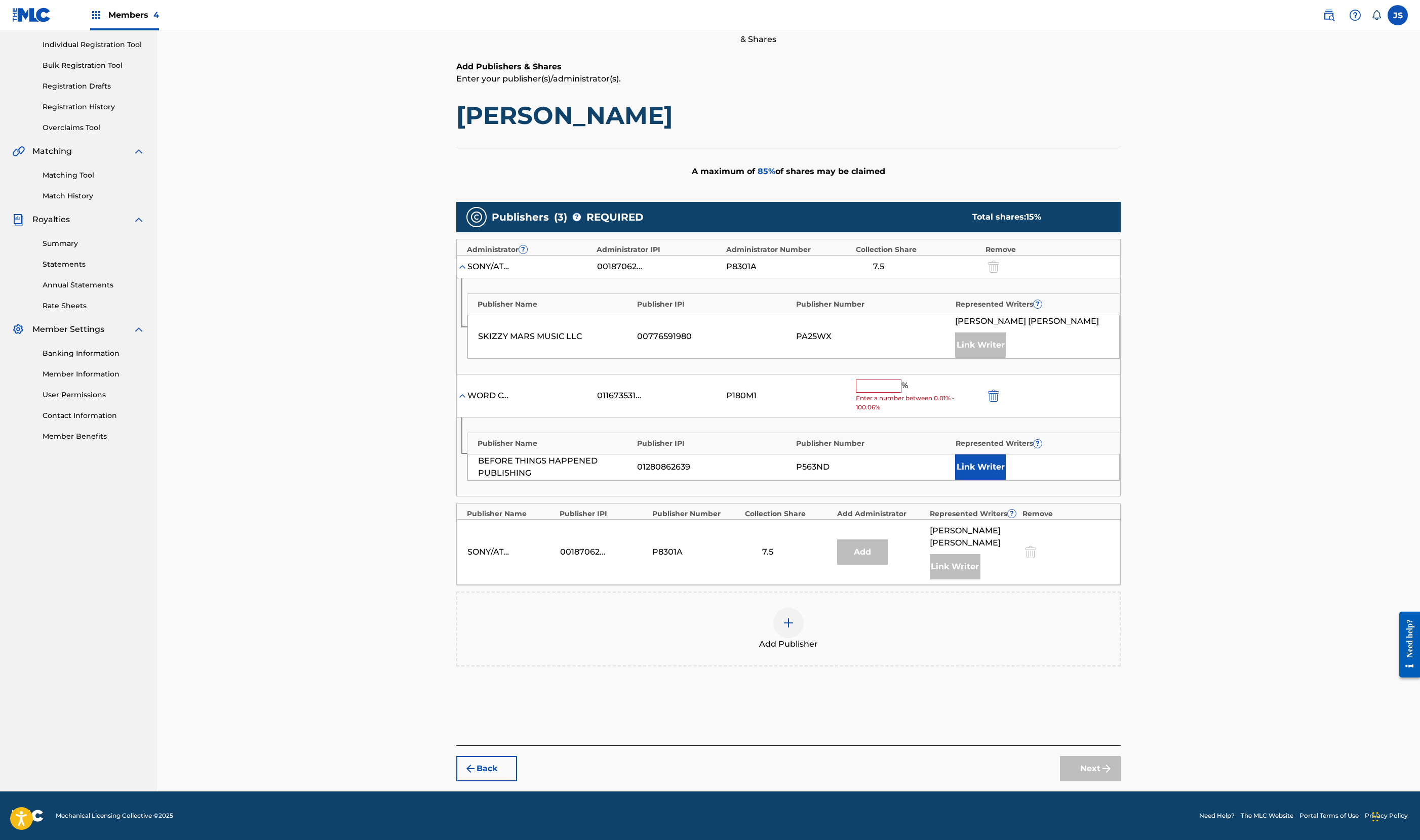
click at [902, 380] on input "text" at bounding box center [879, 386] width 46 height 13
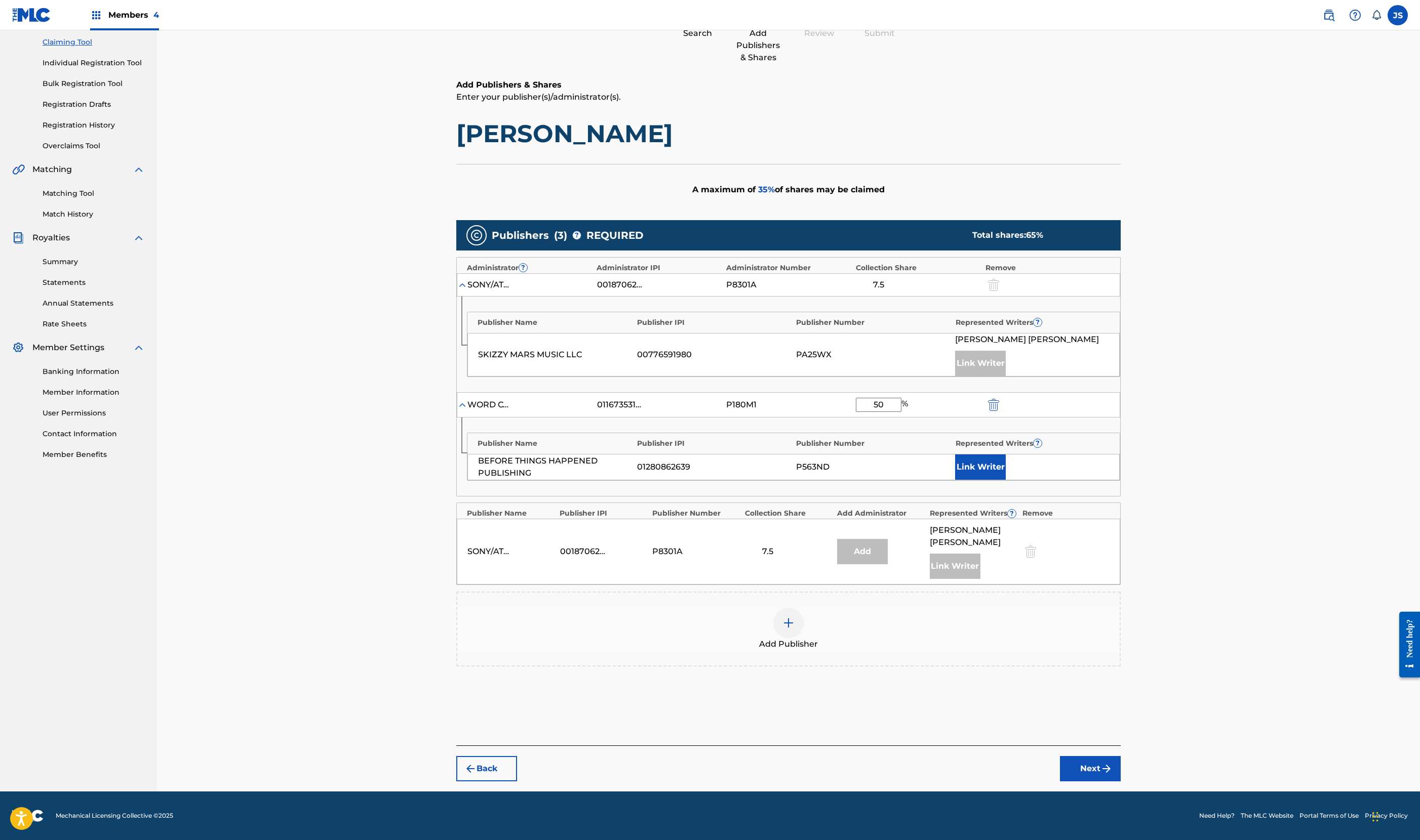
type input "50"
click at [1006, 454] on button "Link Writer" at bounding box center [980, 467] width 51 height 25
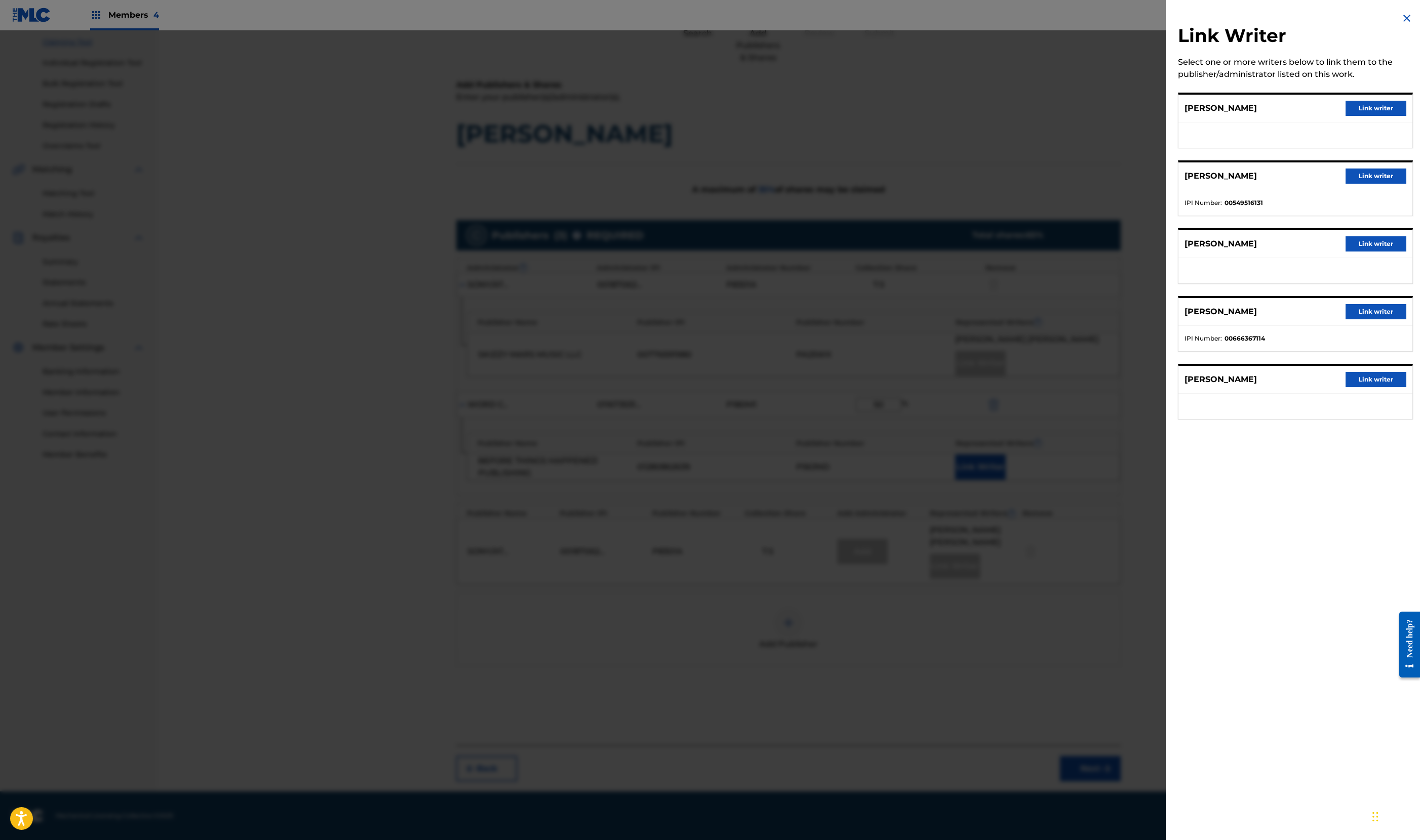
click at [1345, 183] on button "Link writer" at bounding box center [1376, 176] width 61 height 16
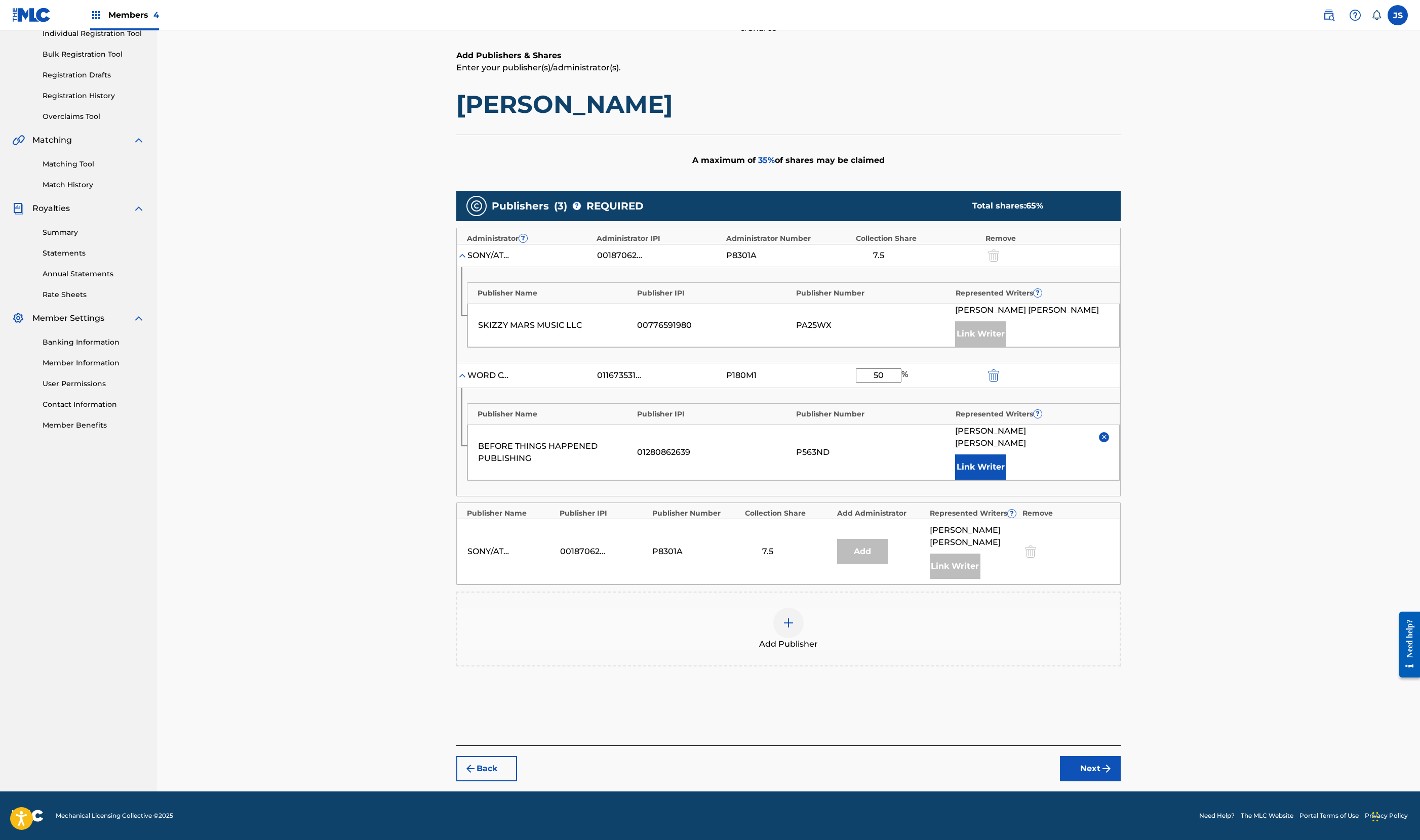
click at [1120, 756] on button "Next" at bounding box center [1090, 769] width 61 height 25
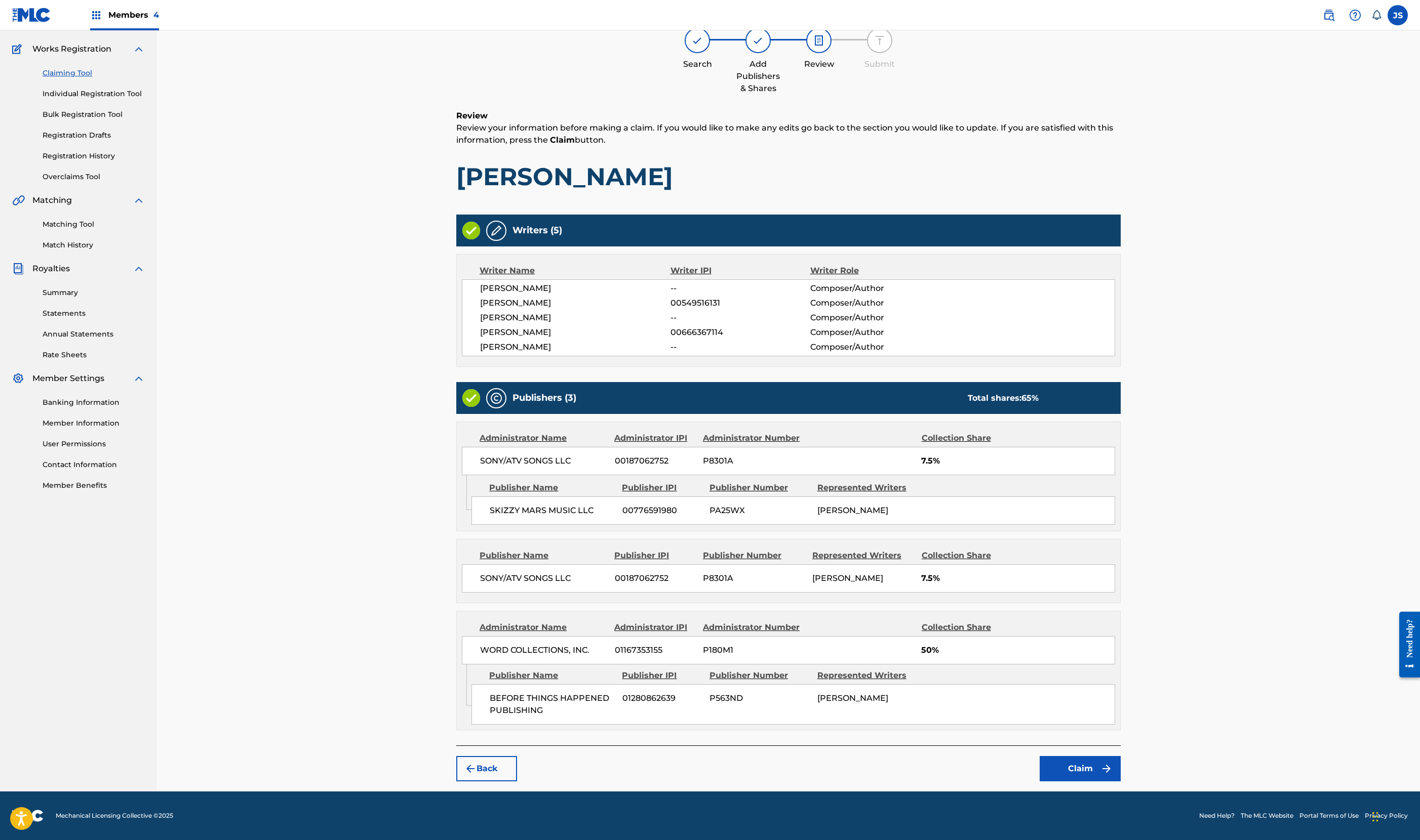
click at [1120, 756] on button "Claim" at bounding box center [1079, 769] width 81 height 25
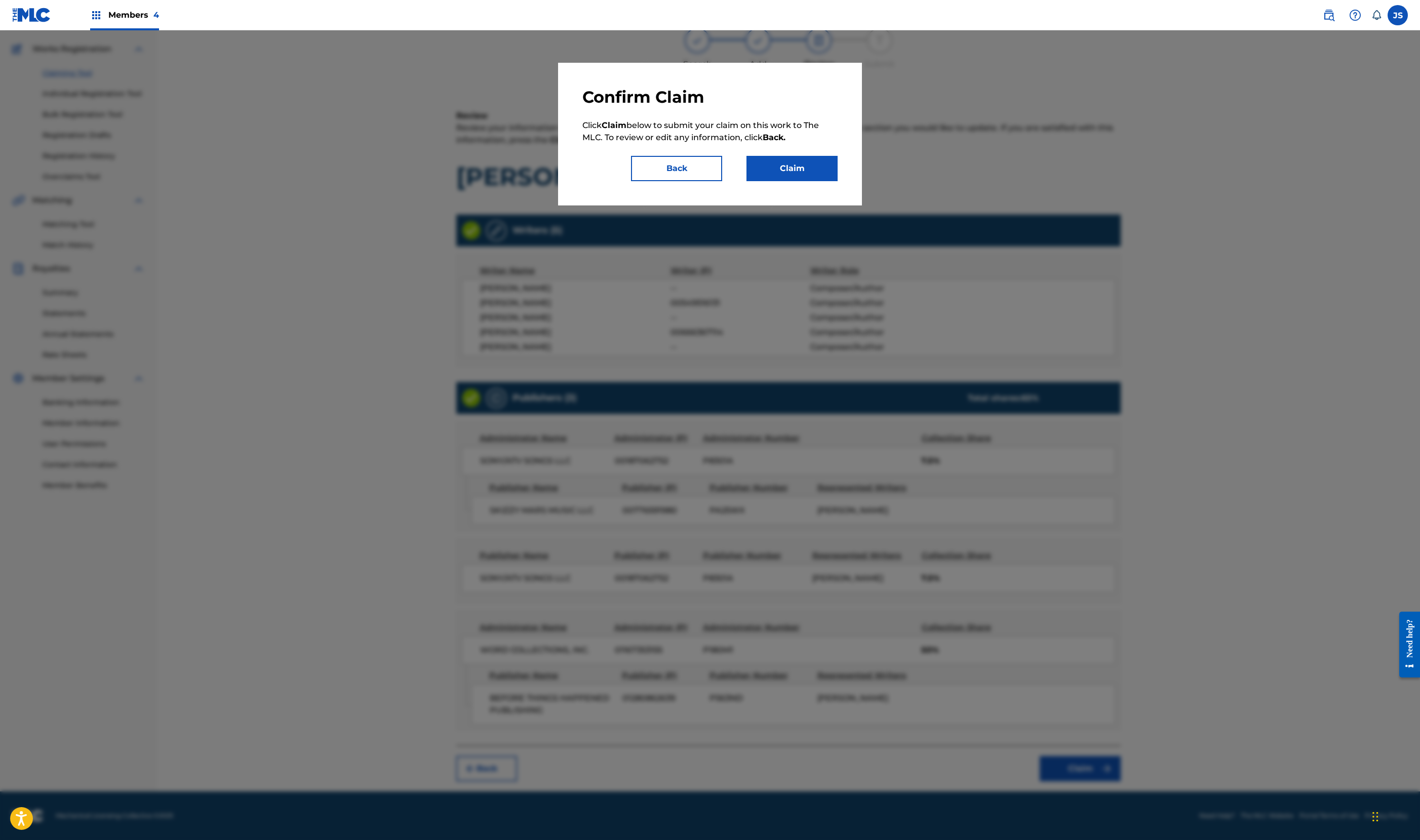
click at [838, 181] on button "Claim" at bounding box center [791, 168] width 91 height 25
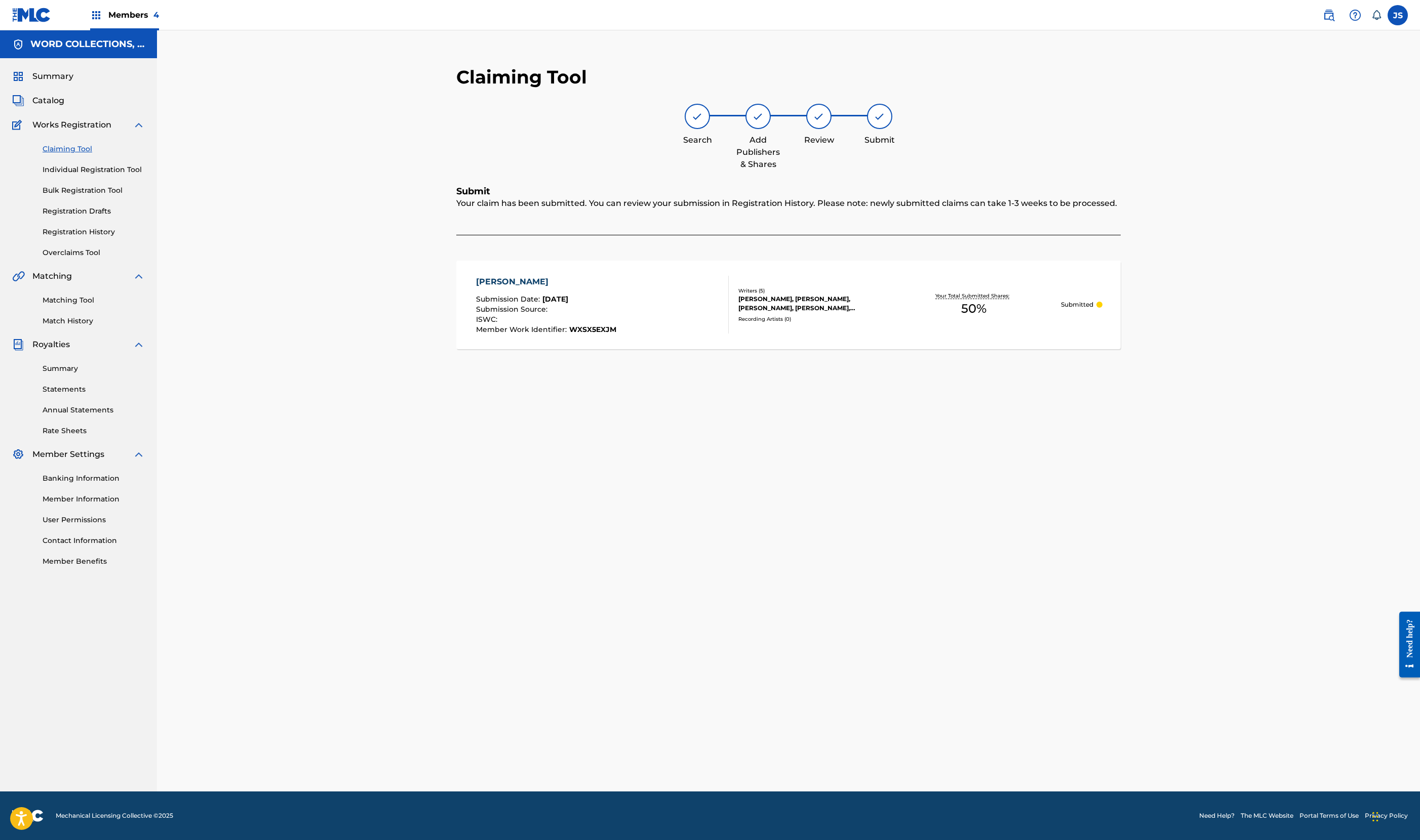
scroll to position [0, 0]
click at [65, 106] on span "Catalog" at bounding box center [48, 101] width 32 height 12
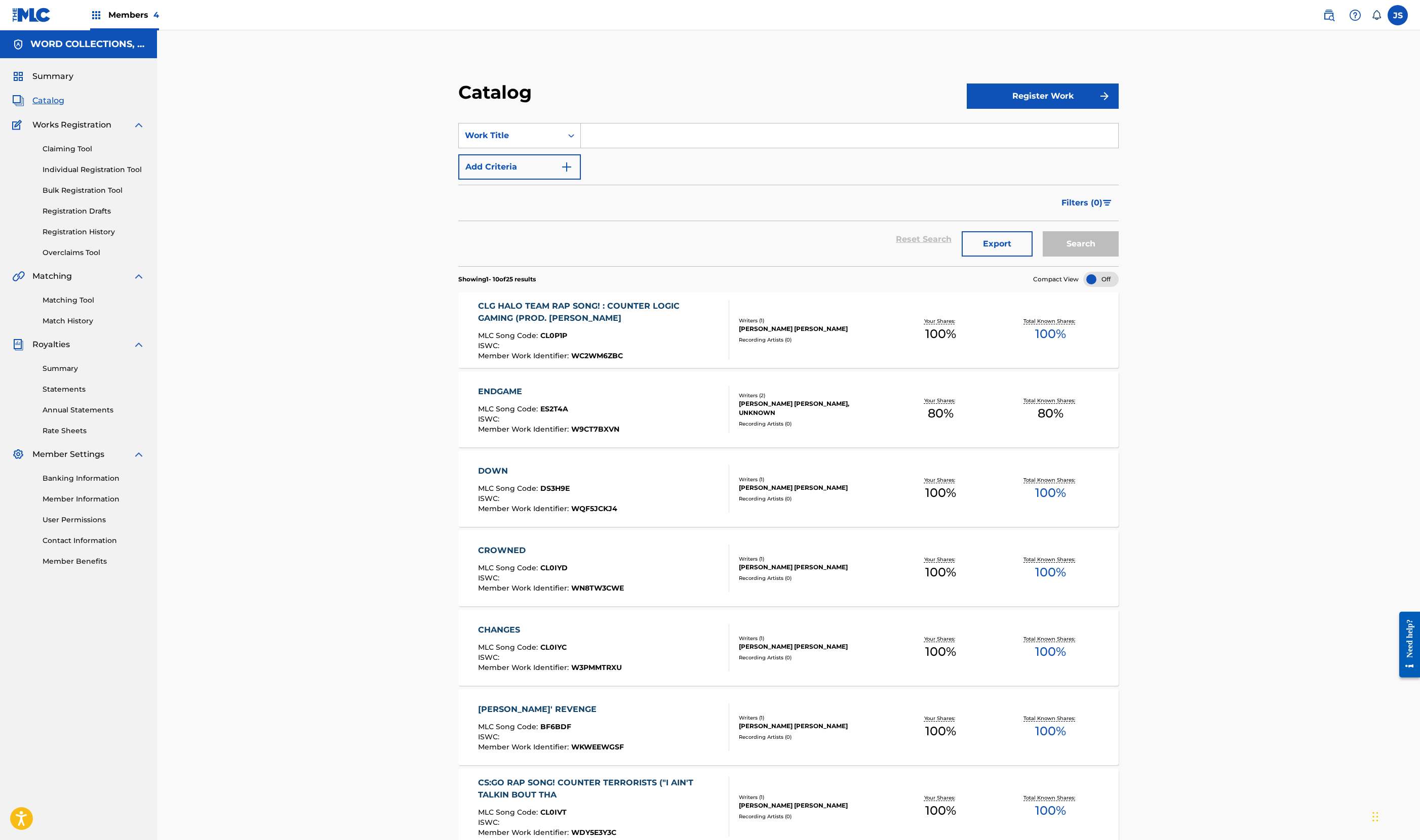
click at [581, 148] on input "Search Form" at bounding box center [849, 136] width 537 height 25
click at [1323, 21] on img at bounding box center [1328, 15] width 12 height 12
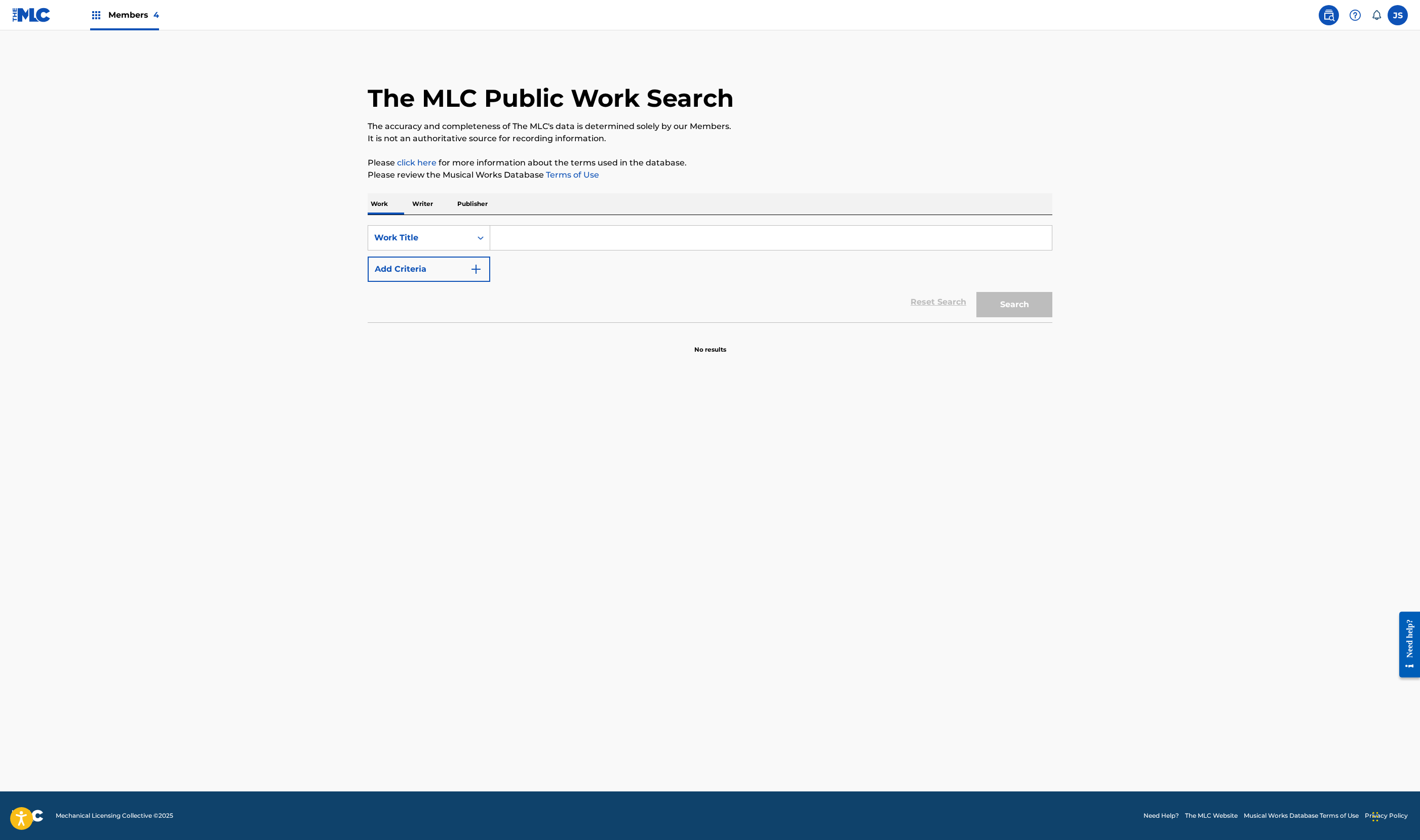
click at [490, 250] on input "Search Form" at bounding box center [771, 238] width 562 height 25
paste input "OH WELL"
click at [394, 145] on p "It is not an authoritative source for recording information." at bounding box center [710, 138] width 685 height 12
click at [490, 250] on input "OH WELL" at bounding box center [771, 238] width 562 height 25
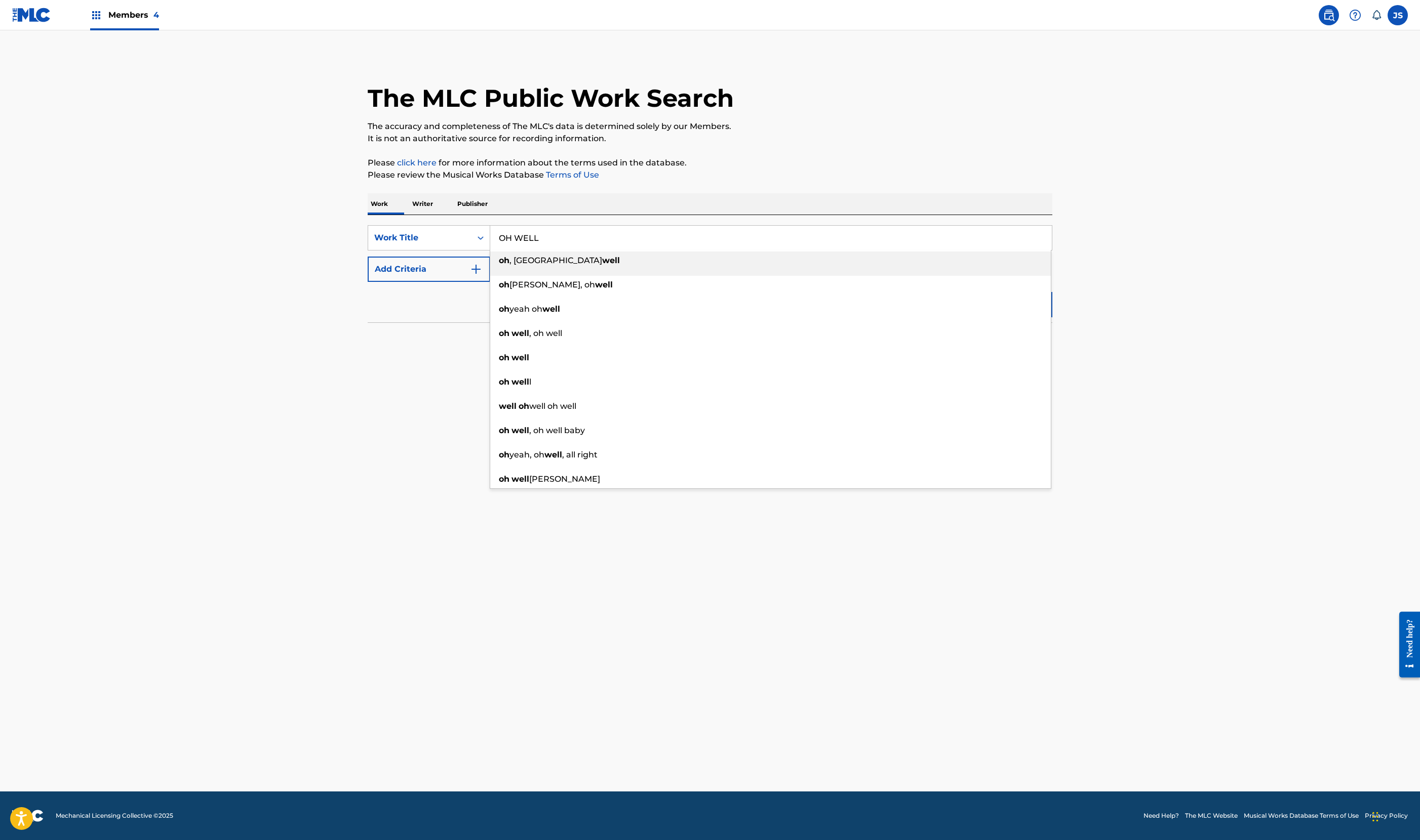
click at [490, 250] on input "OH WELL" at bounding box center [771, 238] width 562 height 25
paste input "V7U0S"
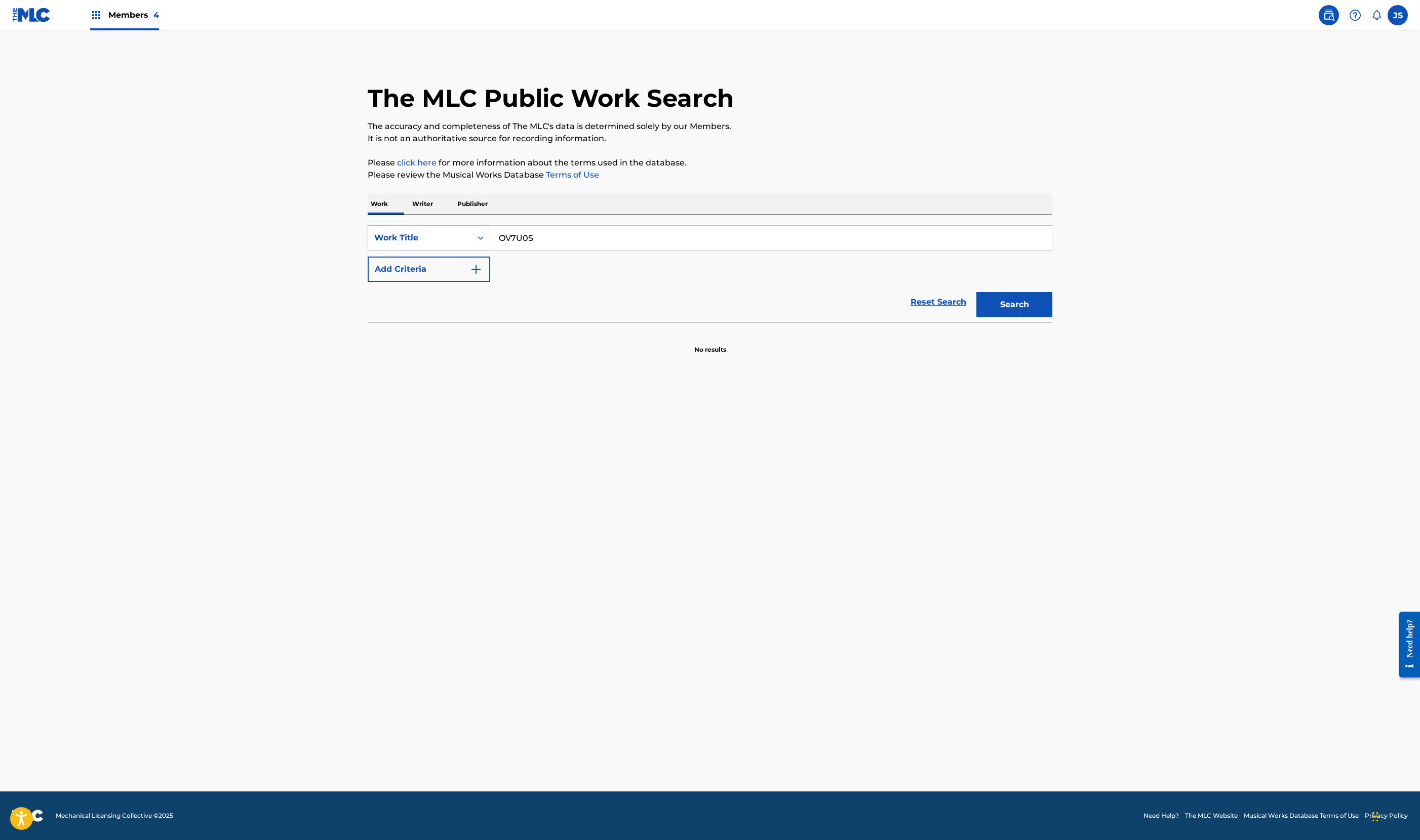
type input "OV7U0S"
click at [374, 244] on div "Work Title" at bounding box center [419, 237] width 91 height 12
click at [368, 327] on div "MLC Song Code" at bounding box center [428, 314] width 121 height 25
click at [496, 250] on input "Search Form" at bounding box center [771, 238] width 562 height 25
paste input "OV7U0S"
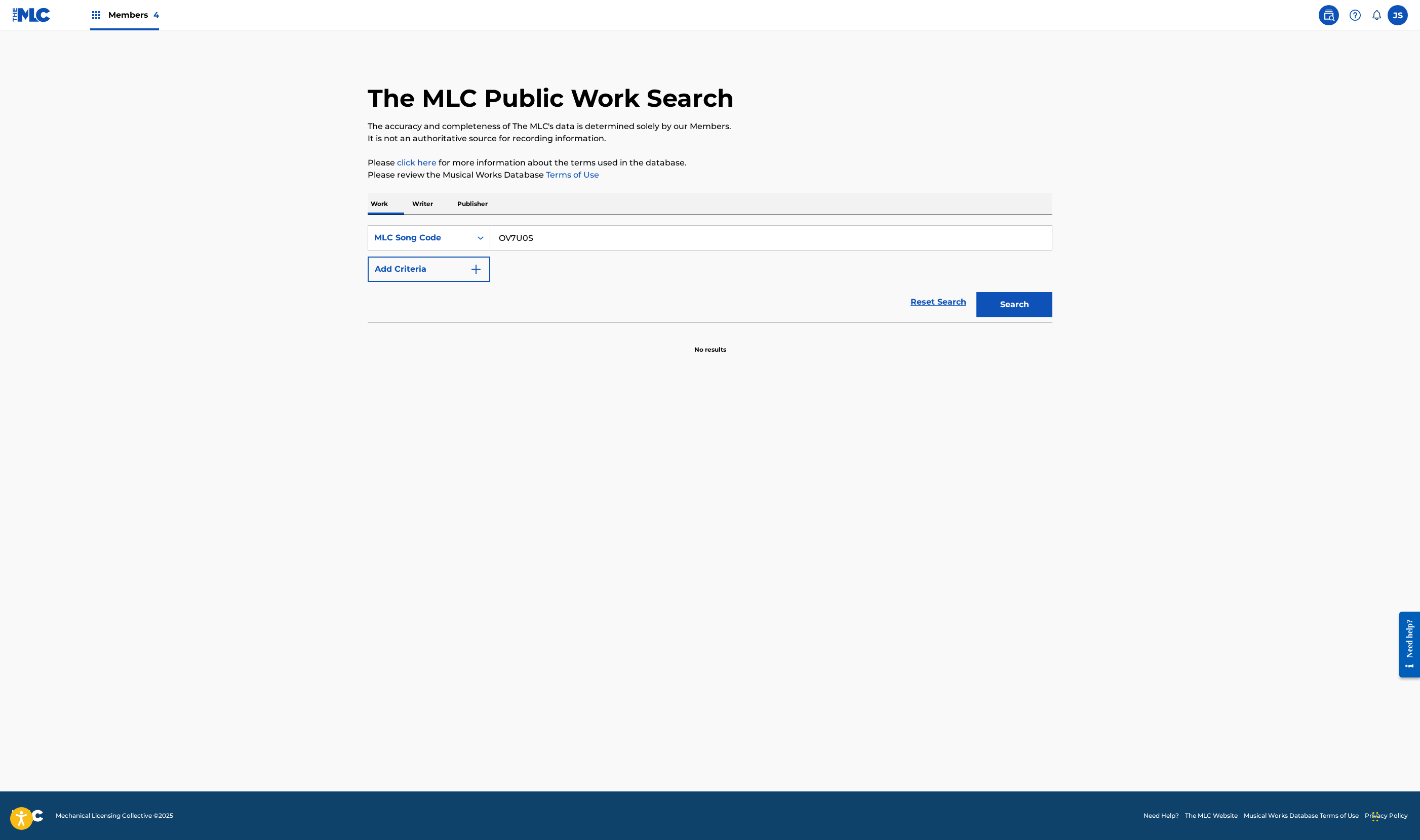
type input "OV7U0S"
click at [1052, 318] on button "Search" at bounding box center [1014, 305] width 76 height 25
click at [519, 403] on div "OH WELL MLC Song Code : OV7U0S ISWC :" at bounding box center [518, 381] width 260 height 46
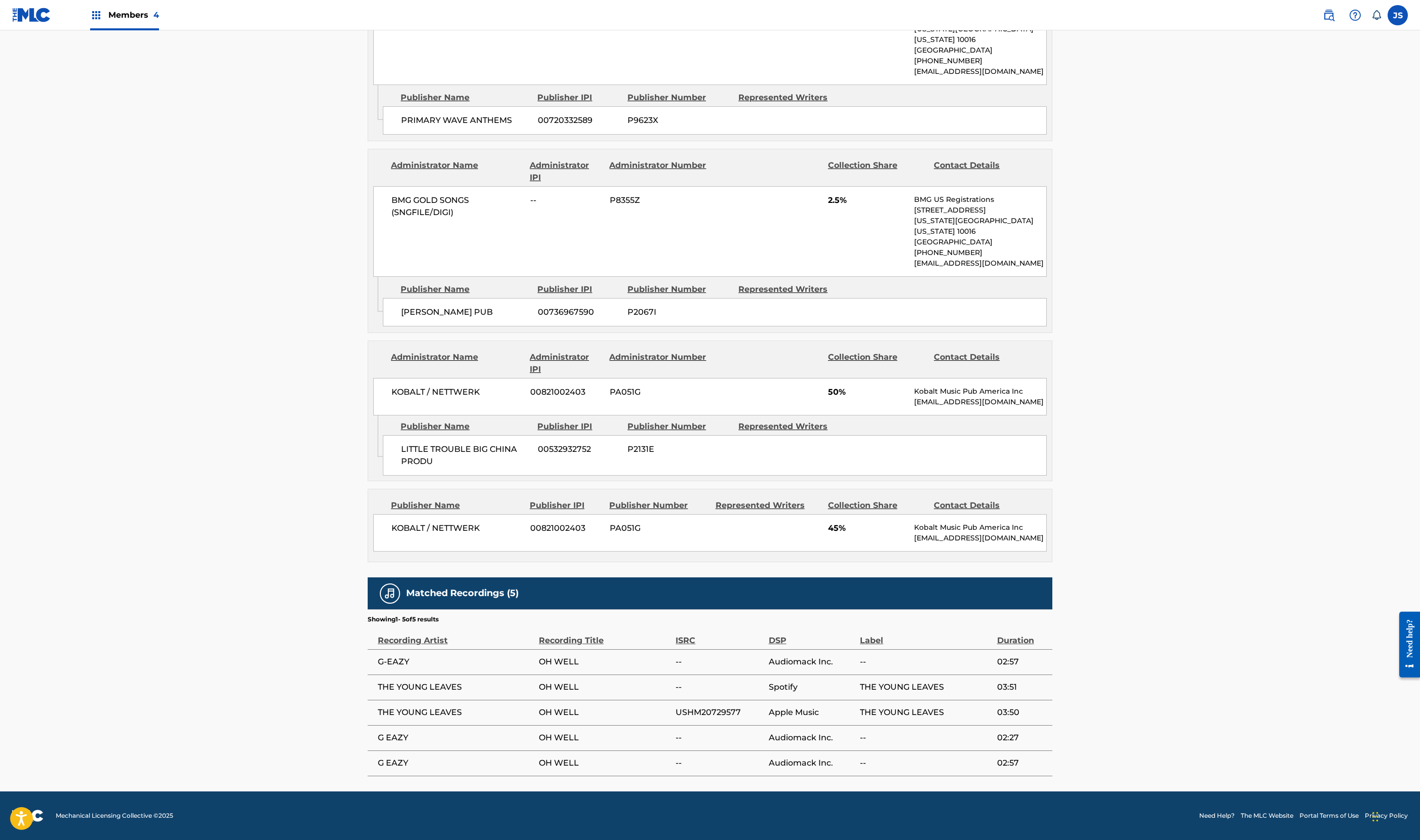
scroll to position [1180, 0]
click at [391, 535] on span "KOBALT / NETTWERK" at bounding box center [457, 528] width 131 height 12
copy div "KOBALT / NETTWERK"
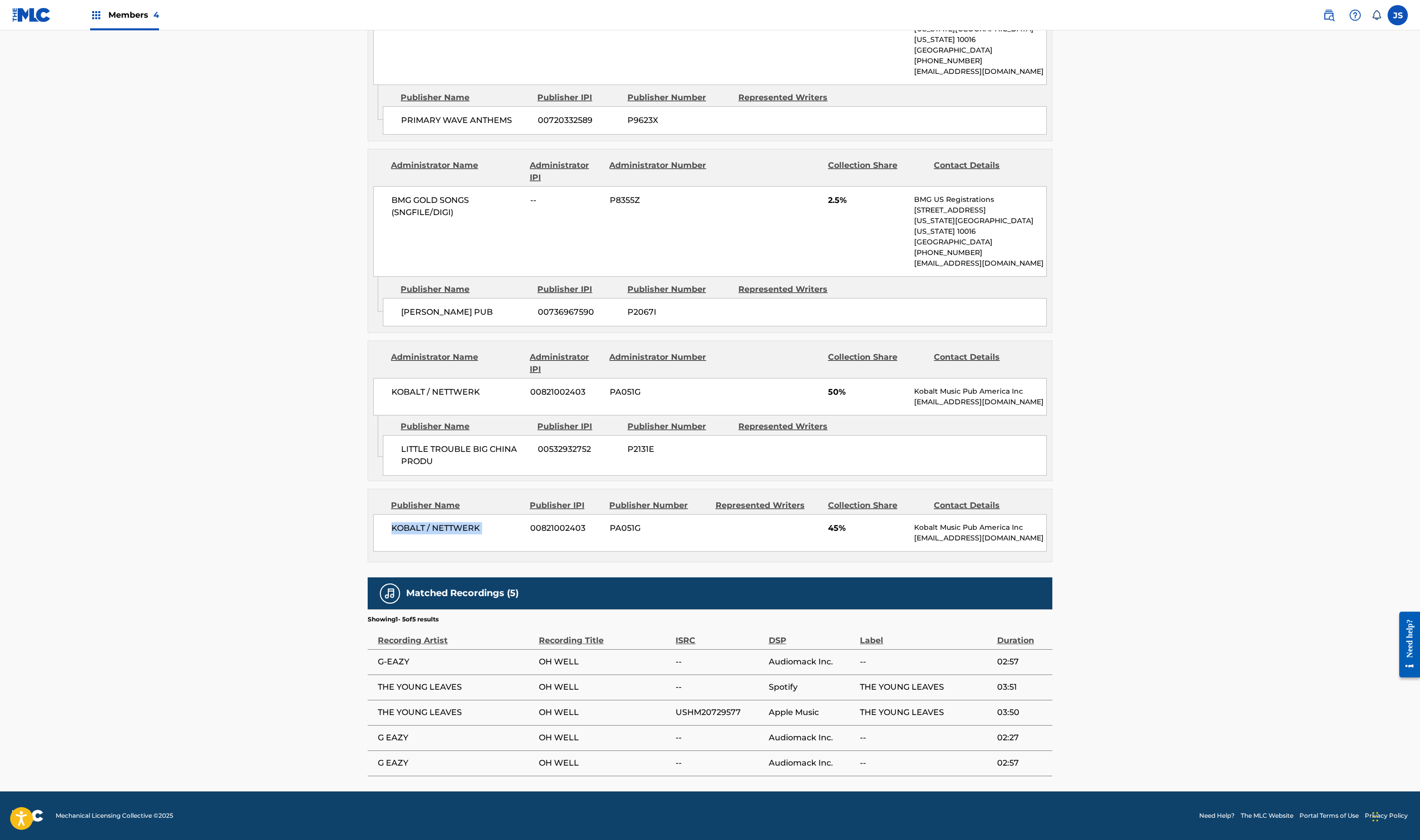
scroll to position [1548, 0]
copy div "KOBALT / NETTWERK"
click at [373, 514] on div "KOBALT / NETTWERK 00821002403 PA051G 45% Kobalt Music Pub America Inc [EMAIL_AD…" at bounding box center [710, 533] width 673 height 38
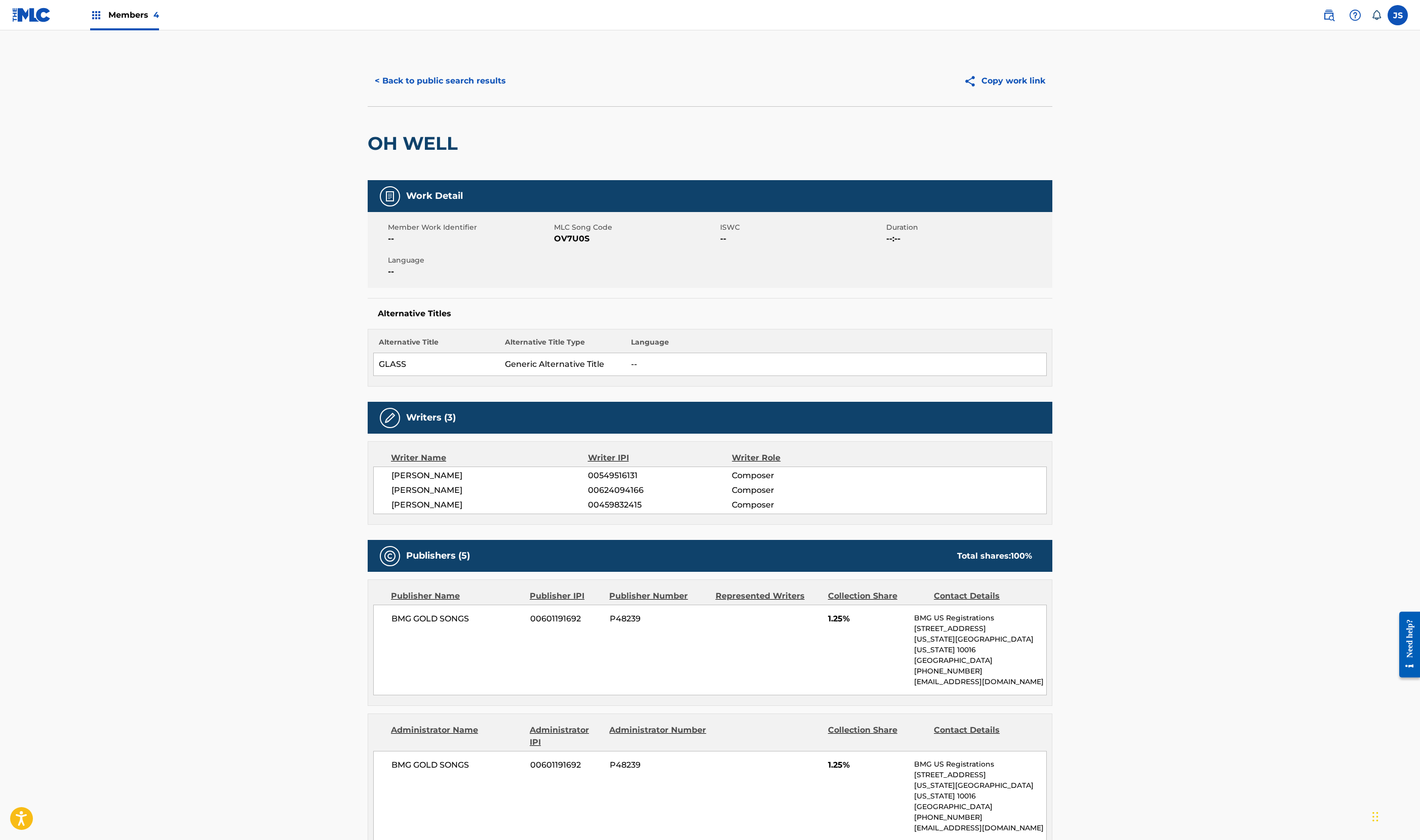
scroll to position [0, 0]
click at [368, 93] on button "< Back to public search results" at bounding box center [440, 80] width 145 height 25
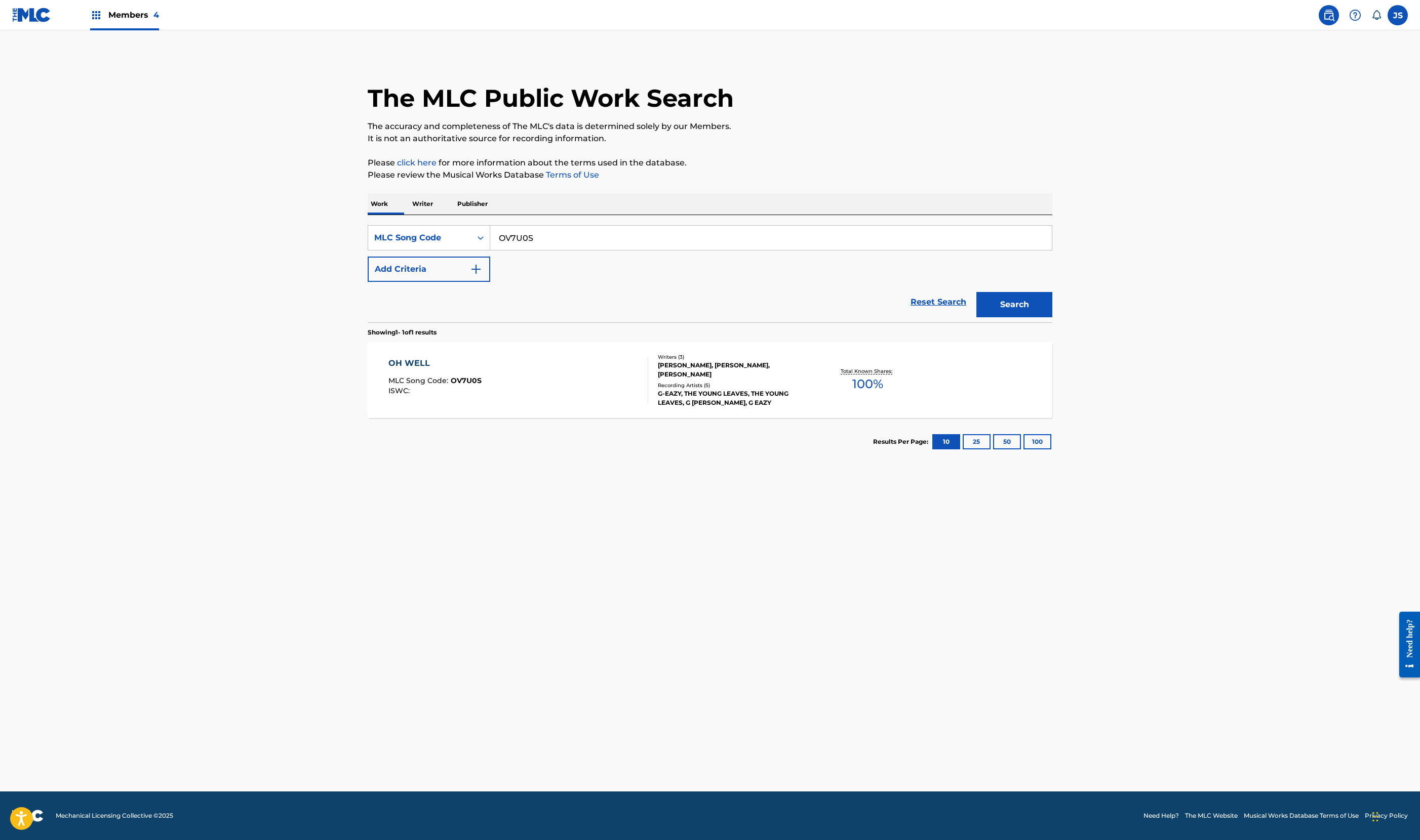
click at [43, 20] on img at bounding box center [32, 15] width 39 height 15
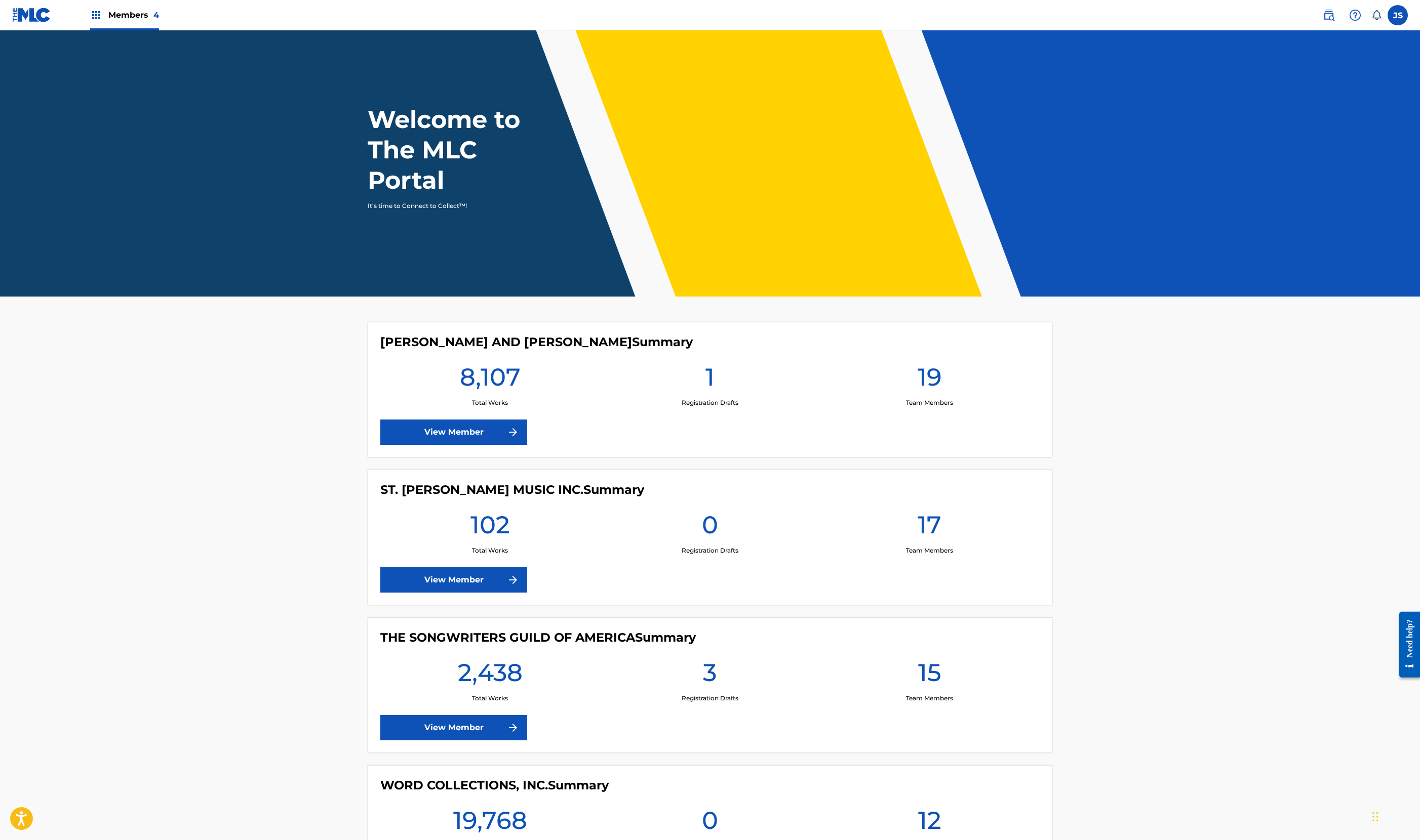
click at [1323, 18] on img at bounding box center [1328, 15] width 12 height 12
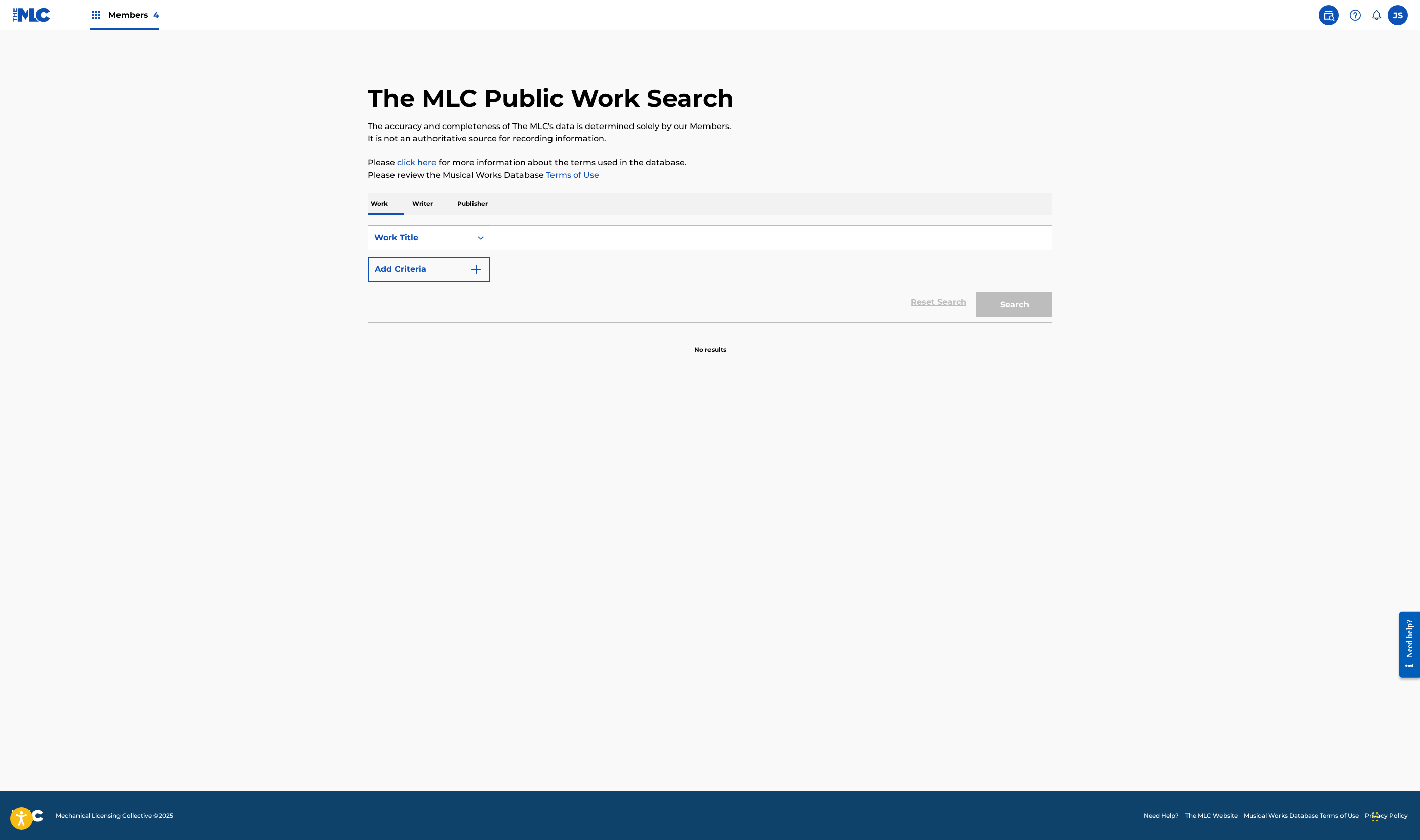
click at [368, 251] on div "Work Title" at bounding box center [429, 237] width 123 height 25
click at [374, 244] on div "Work Title" at bounding box center [419, 237] width 91 height 12
click at [368, 327] on div "MLC Song Code" at bounding box center [428, 314] width 121 height 25
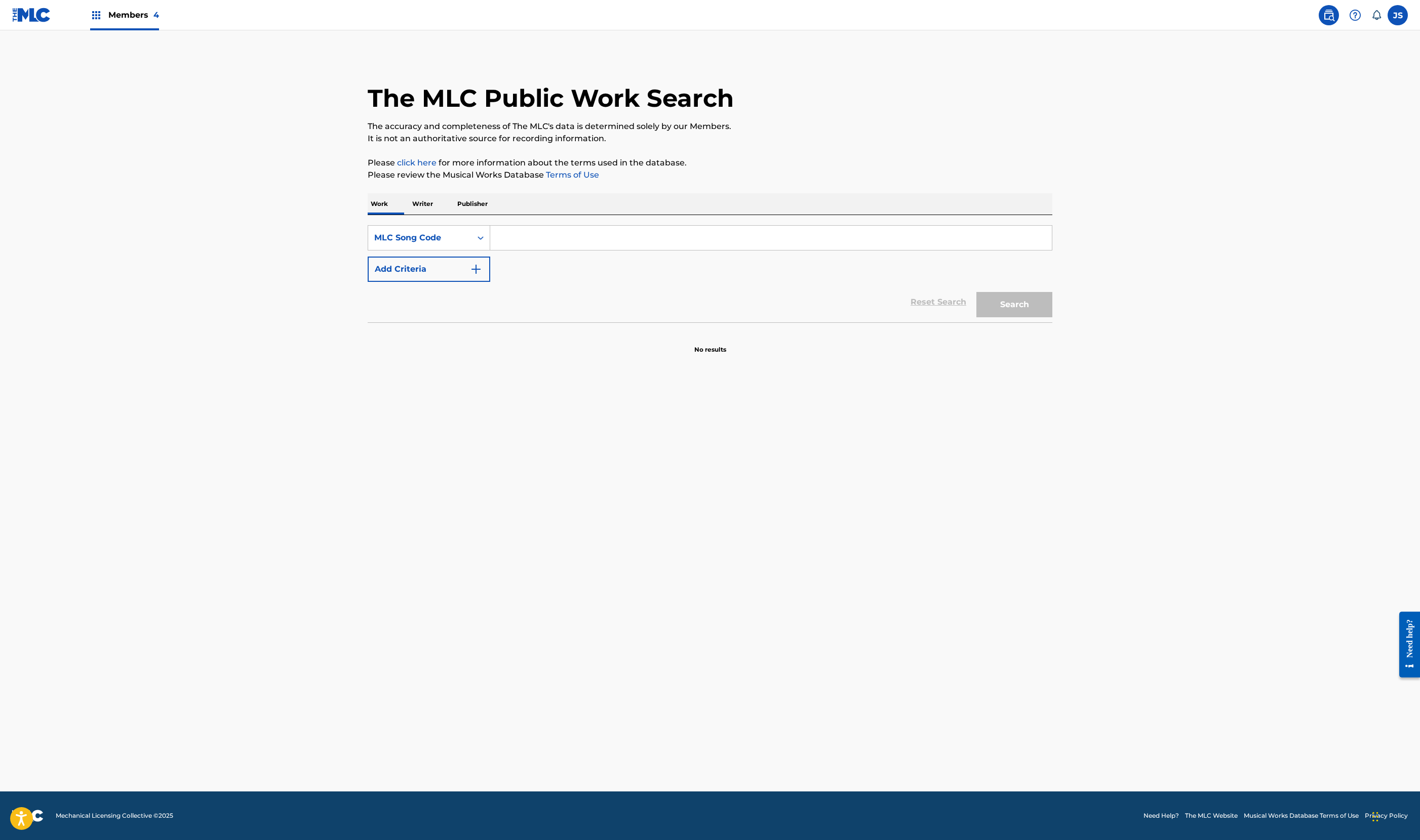
click at [416, 323] on div "SearchWithCriteria356c8117-7ef4-41a3-bdf3-786881e13987 MLC Song Code Add Criter…" at bounding box center [710, 269] width 685 height 107
click at [490, 250] on input "Search Form" at bounding box center [771, 238] width 562 height 25
paste input "OV7U0S"
type input "OV7U0S"
click at [1052, 318] on button "Search" at bounding box center [1014, 305] width 76 height 25
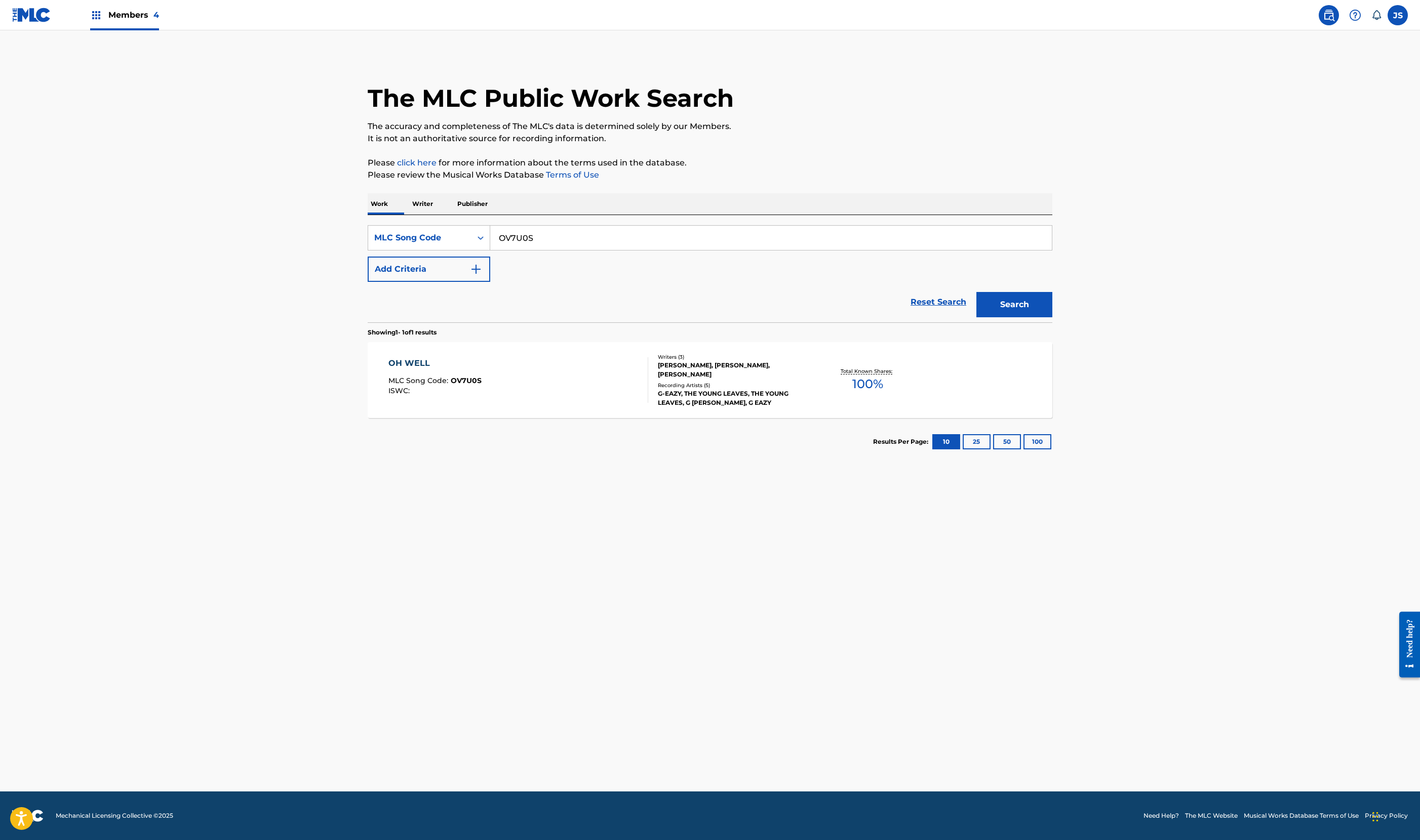
click at [496, 403] on div "OH WELL MLC Song Code : OV7U0S ISWC :" at bounding box center [518, 381] width 260 height 46
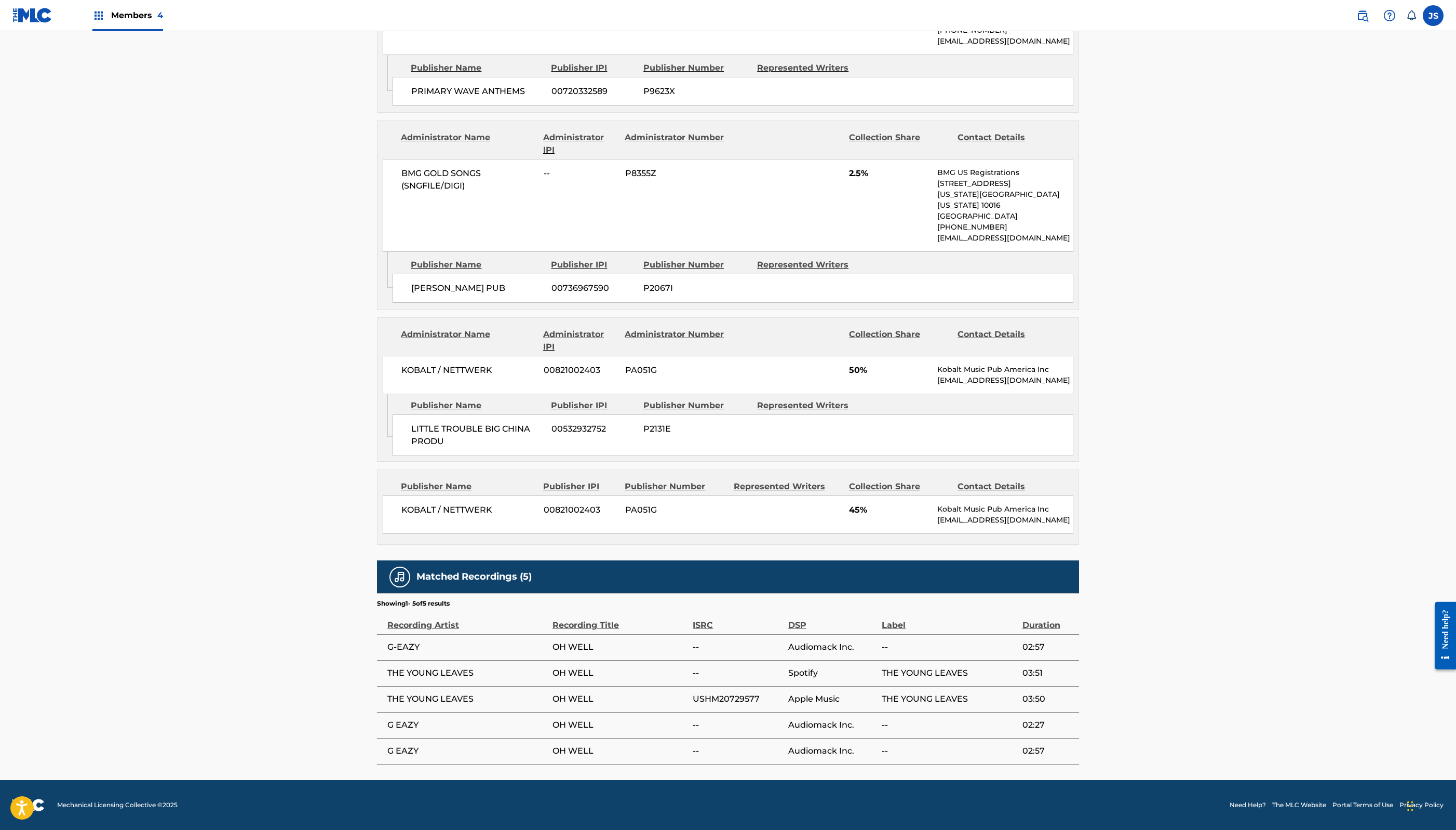
scroll to position [1621, 0]
